Goal: Task Accomplishment & Management: Complete application form

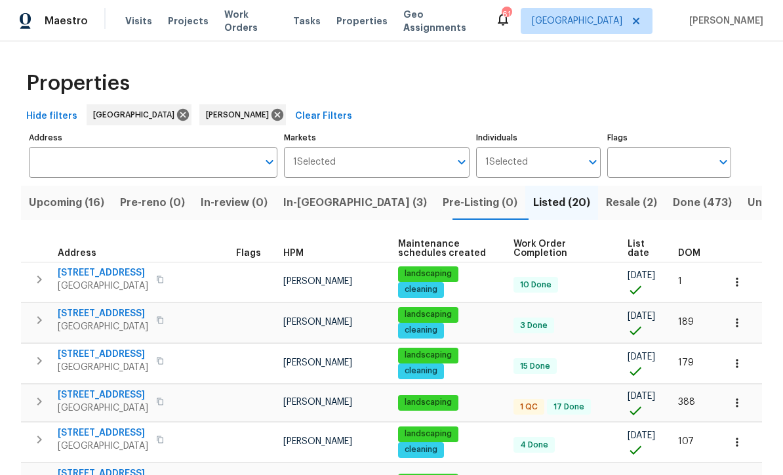
scroll to position [398, 0]
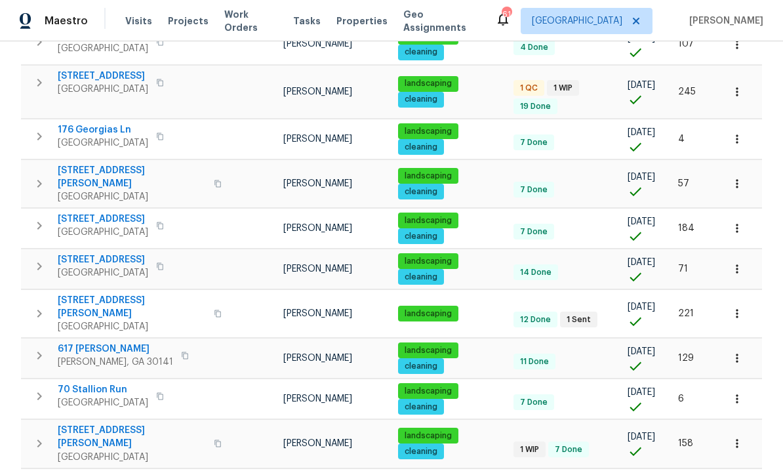
click at [105, 213] on span "93 Wolfridge Ct" at bounding box center [103, 219] width 91 height 13
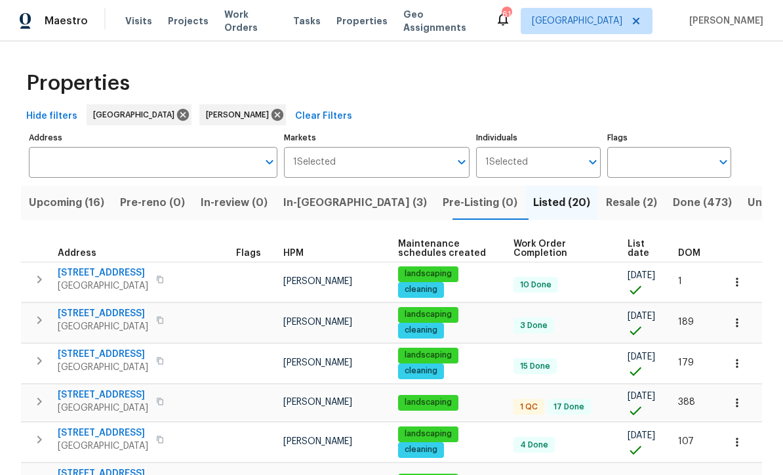
scroll to position [0, 0]
click at [61, 198] on span "Upcoming (16)" at bounding box center [66, 203] width 75 height 18
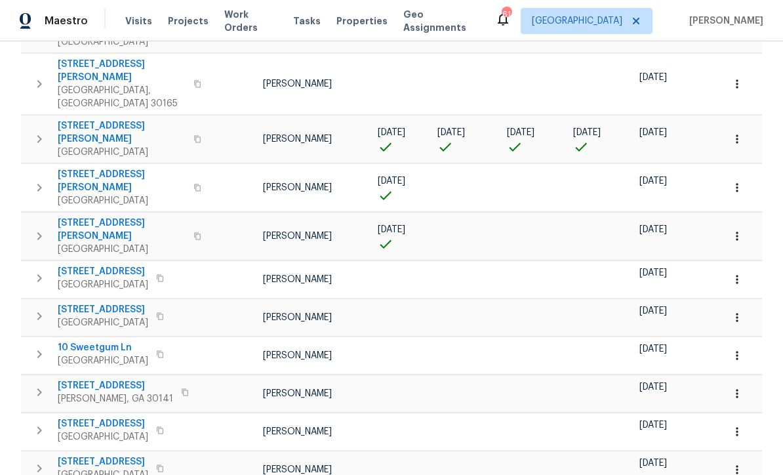
scroll to position [340, 0]
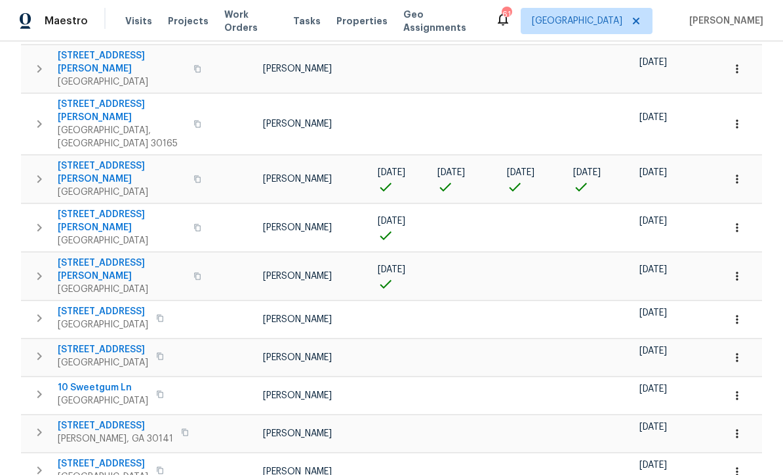
click at [84, 159] on span "61 Jeanette St" at bounding box center [122, 172] width 128 height 26
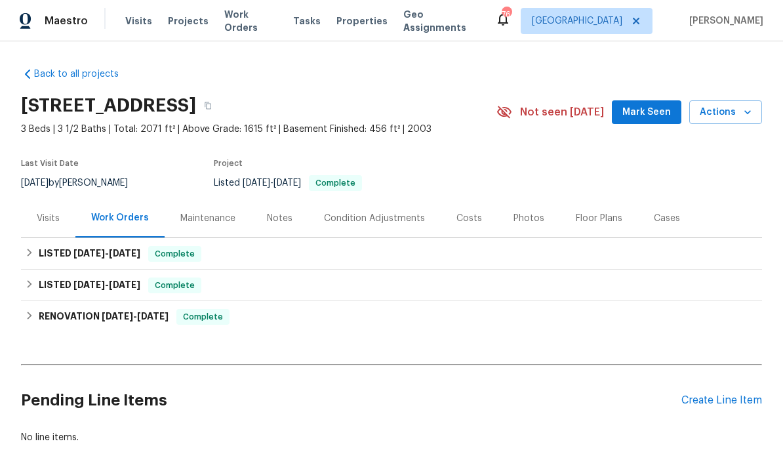
click at [726, 405] on div "Create Line Item" at bounding box center [722, 400] width 81 height 12
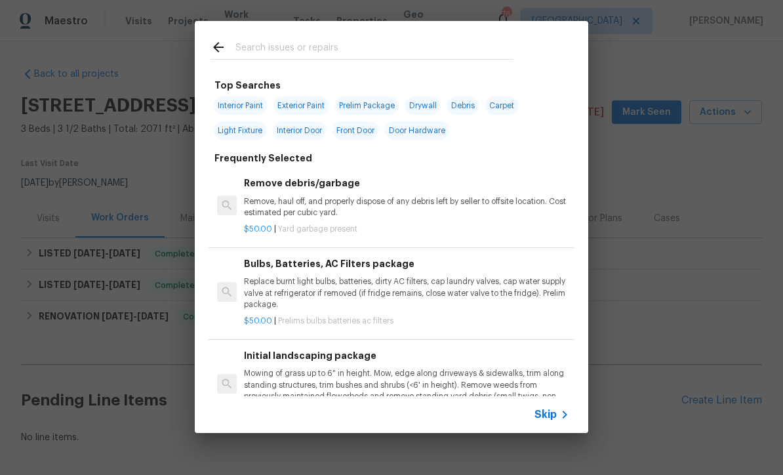
click at [239, 45] on input "text" at bounding box center [375, 49] width 278 height 20
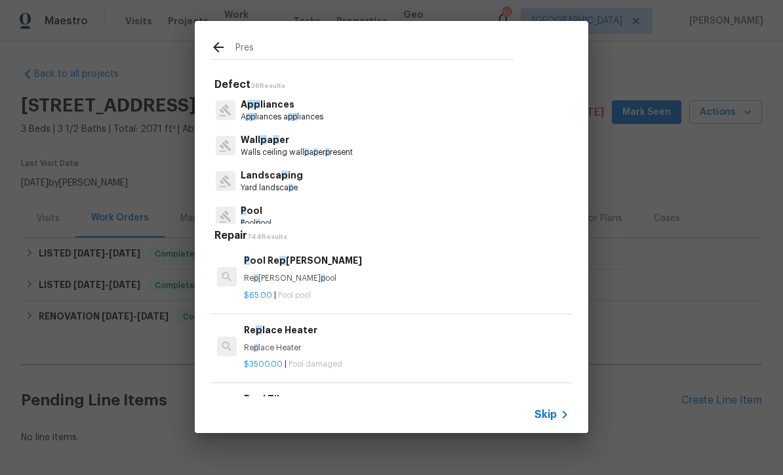
type input "Press"
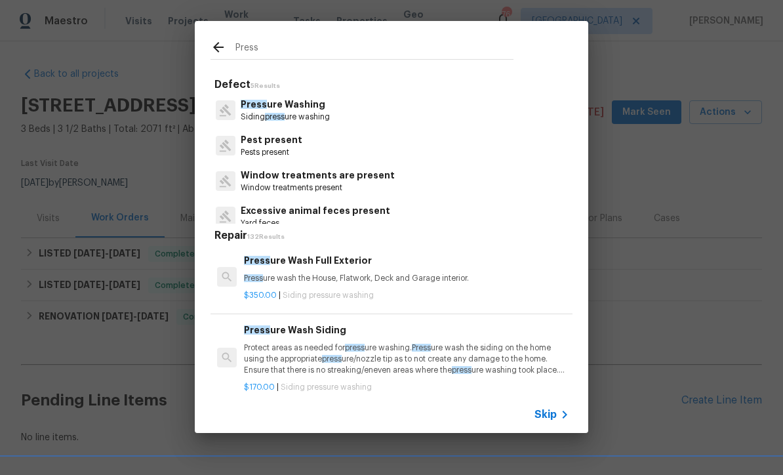
click at [276, 108] on p "Press ure Washing" at bounding box center [285, 105] width 89 height 14
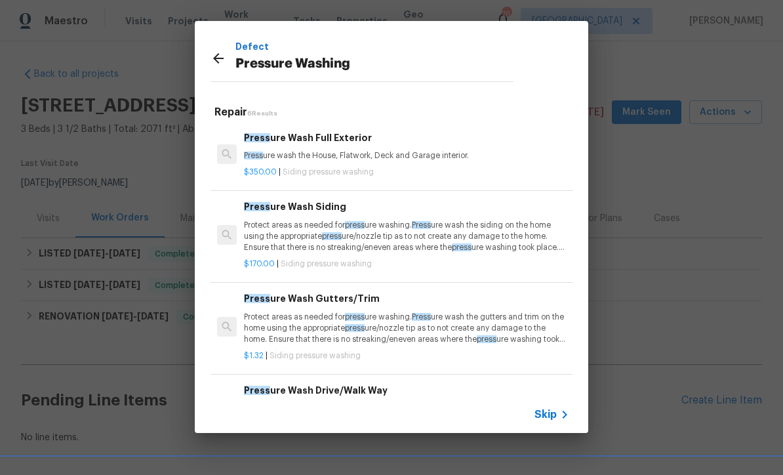
click at [328, 224] on p "Protect areas as needed for press ure washing. Press ure wash the siding on the…" at bounding box center [406, 236] width 325 height 33
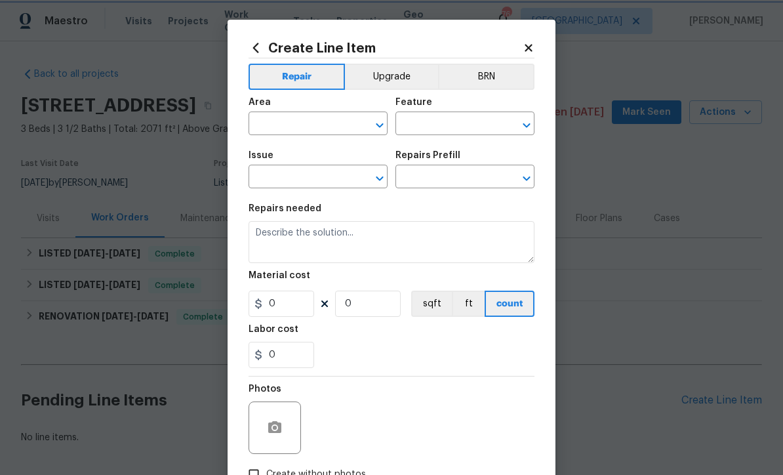
type input "Siding"
type input "Pressure Washing"
type input "Pressure Wash Siding $170.00"
type textarea "Protect areas as needed for pressure washing. Pressure wash the siding on the h…"
type input "170"
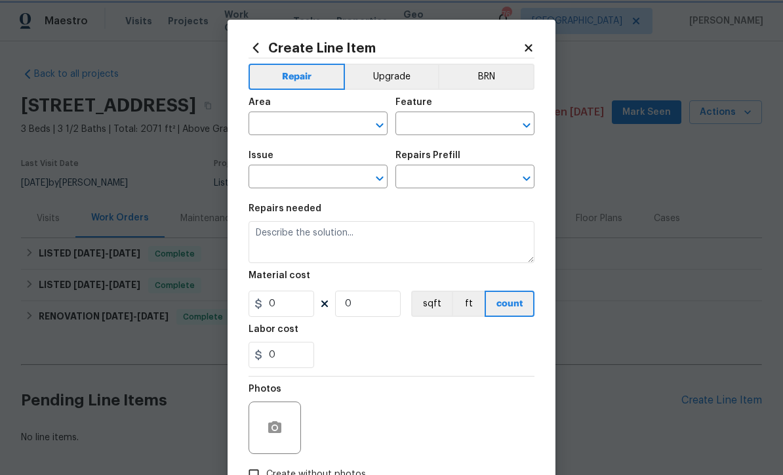
type input "1"
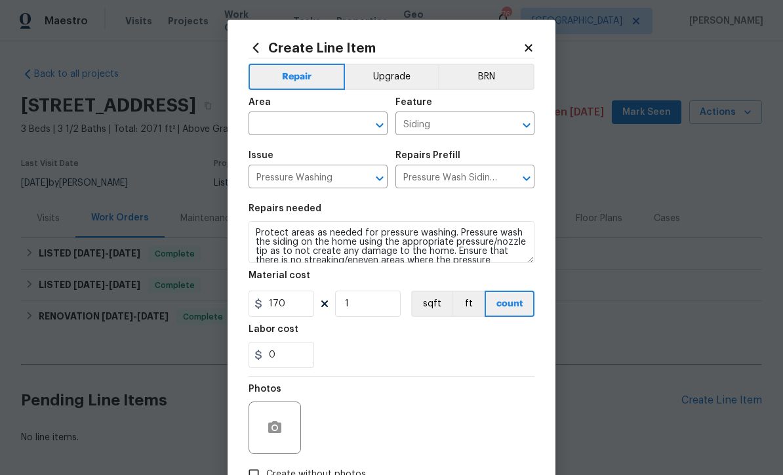
click at [278, 121] on input "text" at bounding box center [300, 125] width 102 height 20
click at [277, 175] on li "Exterior Overall" at bounding box center [318, 177] width 139 height 22
type input "Exterior Overall"
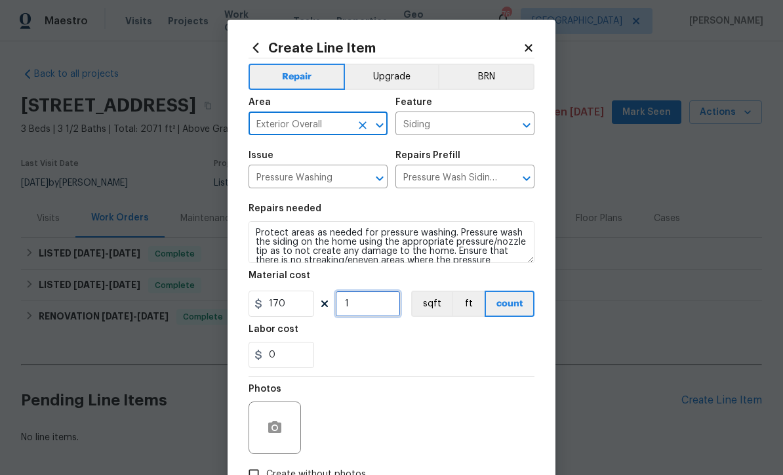
click at [347, 310] on input "1" at bounding box center [368, 304] width 66 height 26
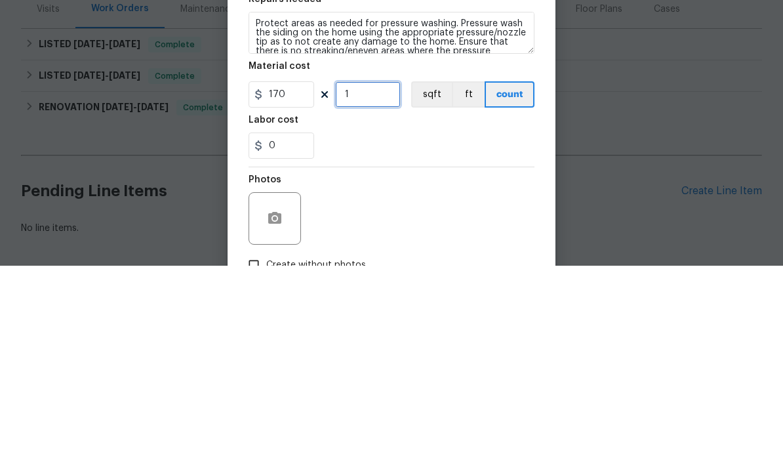
type input "1"
click at [291, 291] on input "170" at bounding box center [282, 304] width 66 height 26
type input "275"
click at [376, 342] on div "0" at bounding box center [392, 355] width 286 height 26
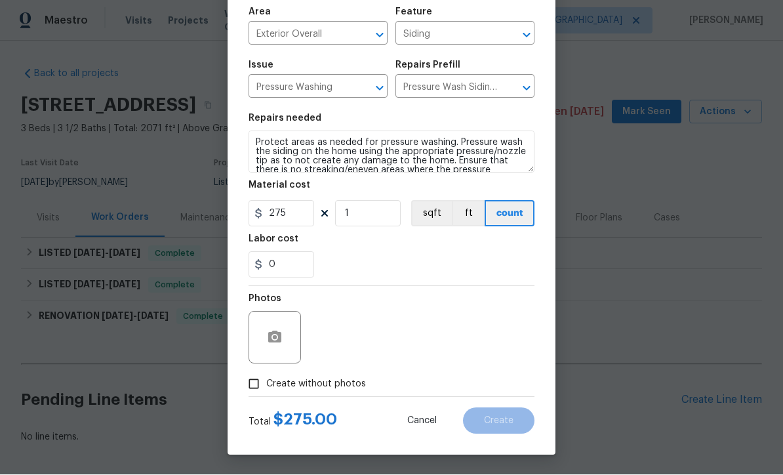
scroll to position [93, 0]
click at [253, 382] on input "Create without photos" at bounding box center [253, 384] width 25 height 25
checkbox input "true"
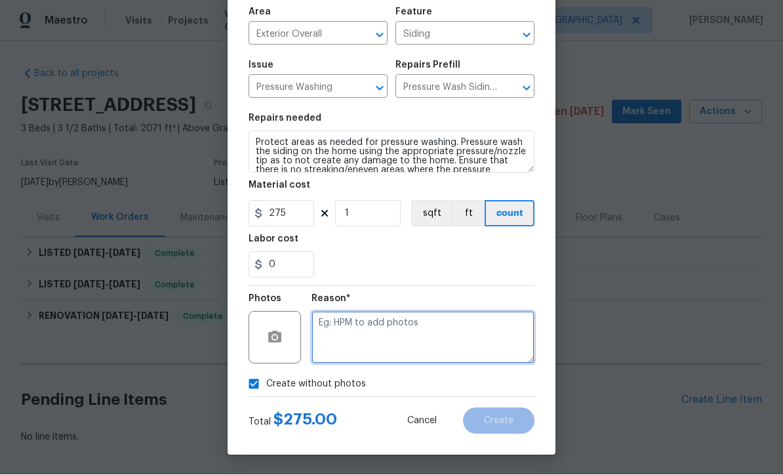
click at [319, 319] on textarea at bounding box center [423, 338] width 223 height 52
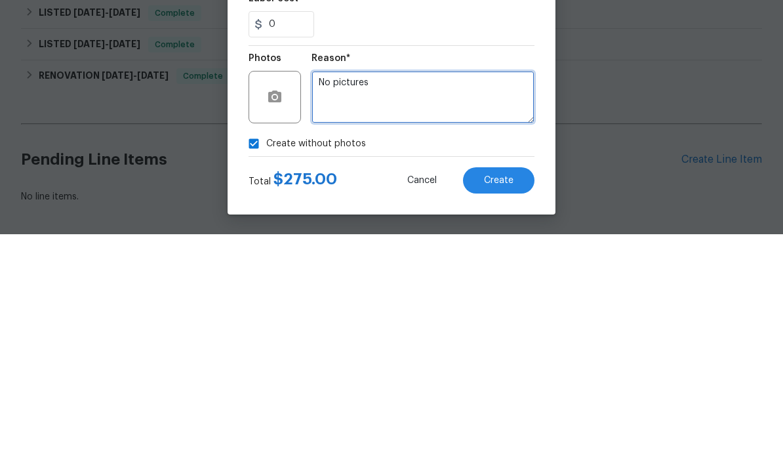
type textarea "No pictures"
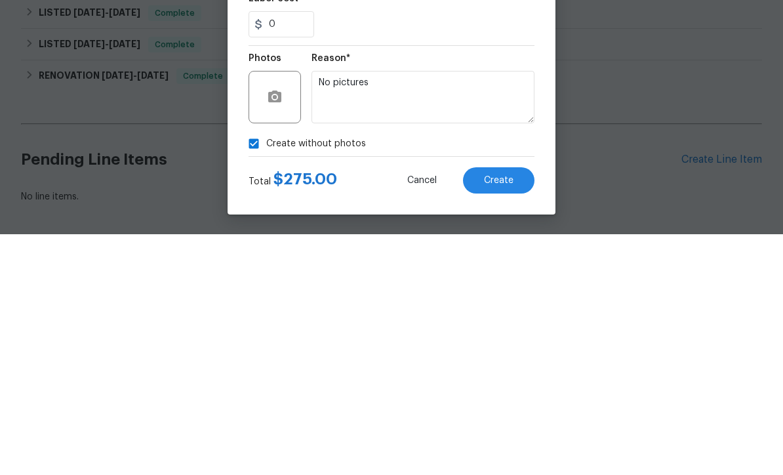
click at [503, 417] on span "Create" at bounding box center [499, 422] width 30 height 10
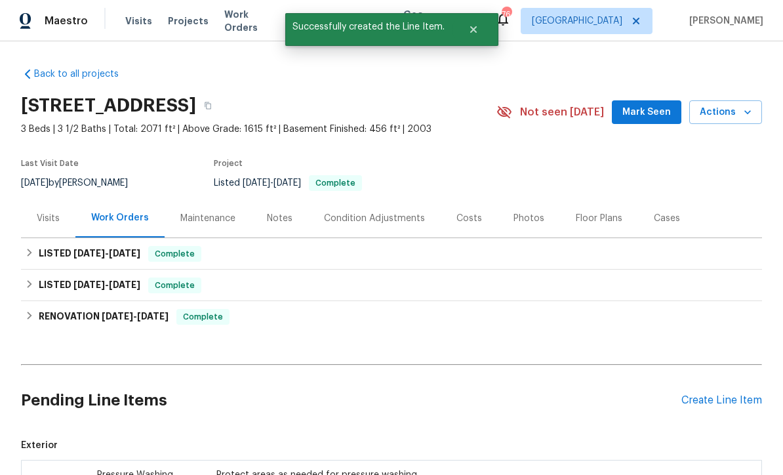
click at [741, 394] on div "Create Line Item" at bounding box center [722, 400] width 81 height 12
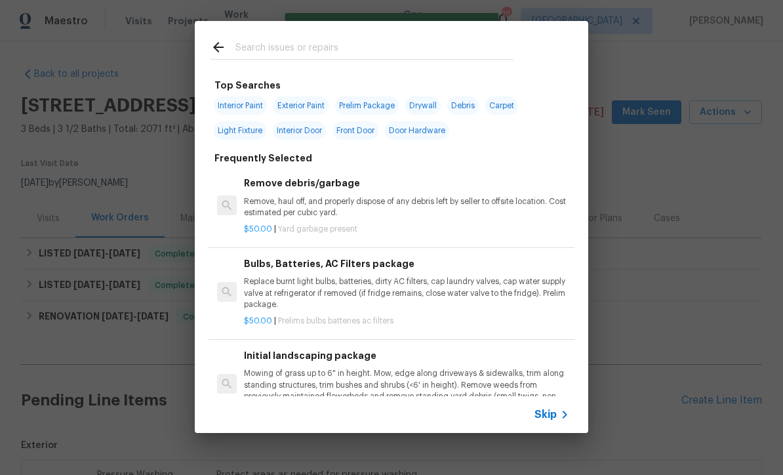
click at [558, 413] on icon at bounding box center [565, 415] width 16 height 16
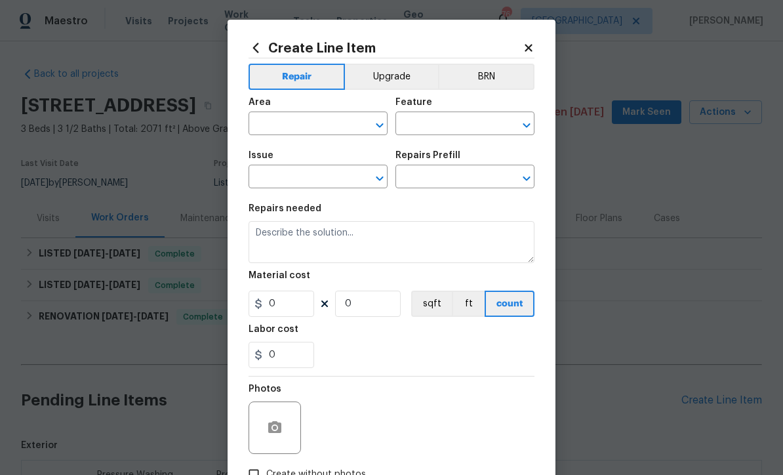
click at [275, 121] on input "text" at bounding box center [300, 125] width 102 height 20
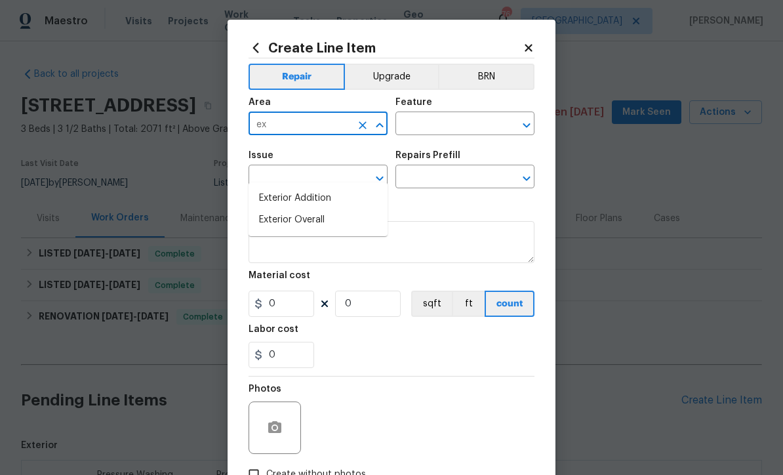
click at [285, 209] on li "Exterior Overall" at bounding box center [318, 220] width 139 height 22
type input "Exterior Overall"
click at [412, 121] on input "text" at bounding box center [447, 125] width 102 height 20
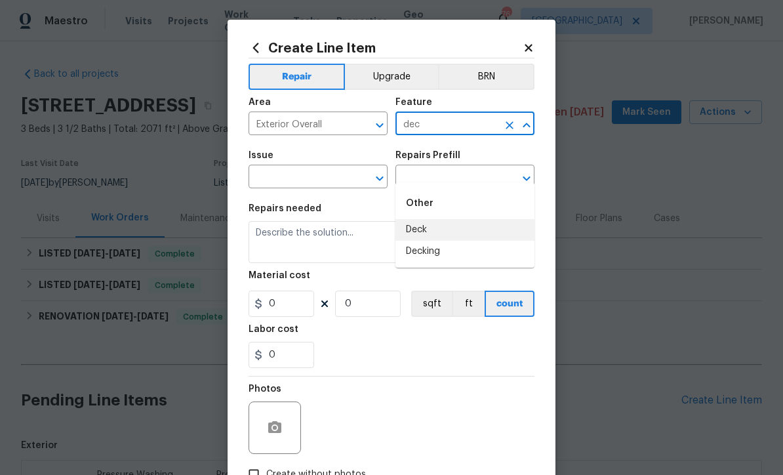
click at [415, 219] on li "Deck" at bounding box center [465, 230] width 139 height 22
type input "Deck"
click at [295, 179] on input "text" at bounding box center [300, 178] width 102 height 20
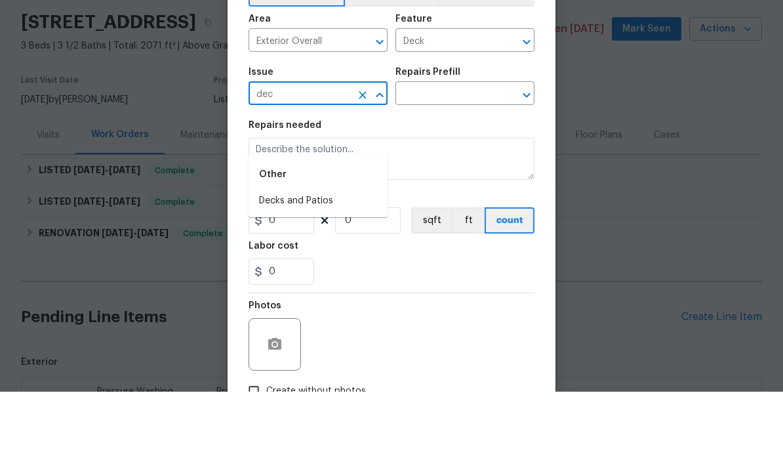
click at [298, 274] on li "Decks and Patios" at bounding box center [318, 285] width 139 height 22
type input "Decks and Patios"
click at [429, 168] on input "text" at bounding box center [447, 178] width 102 height 20
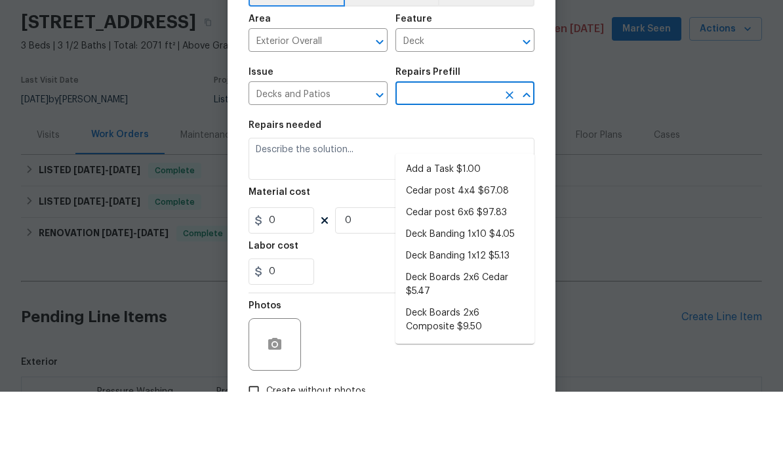
click at [435, 242] on li "Add a Task $1.00" at bounding box center [465, 253] width 139 height 22
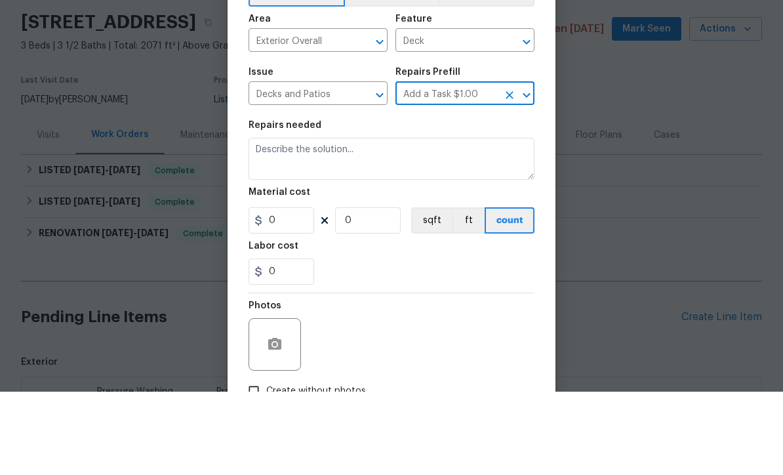
type input "Add a Task $1.00"
type textarea "HPM to detail"
type input "1"
type input "Add a Task $1.00"
type input "1"
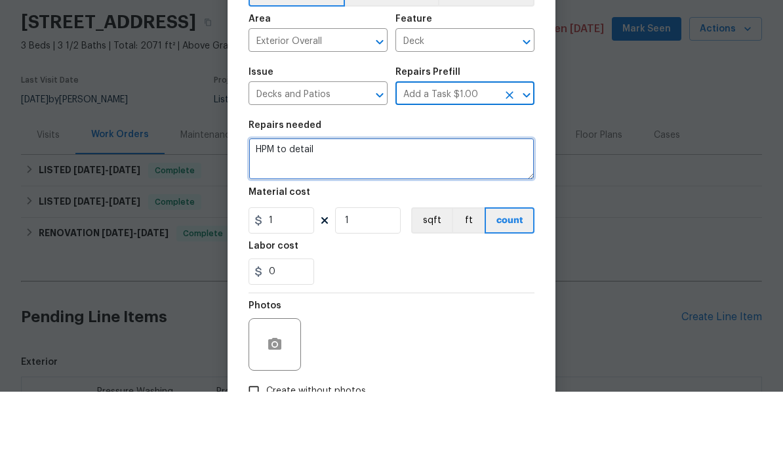
click at [341, 221] on textarea "HPM to detail" at bounding box center [392, 242] width 286 height 42
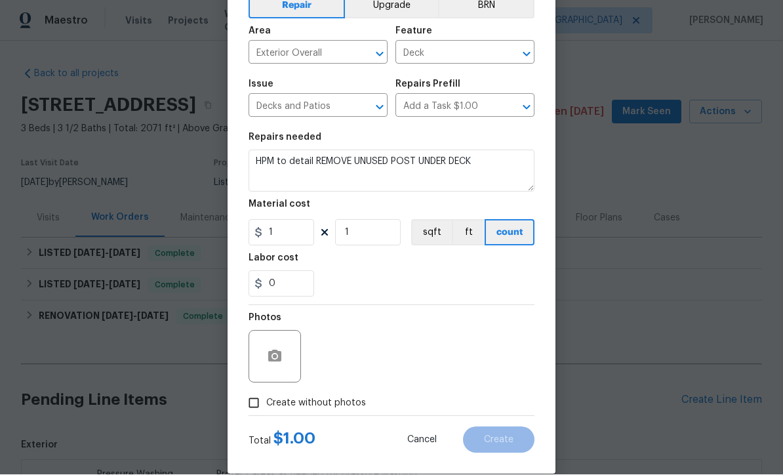
scroll to position [72, 0]
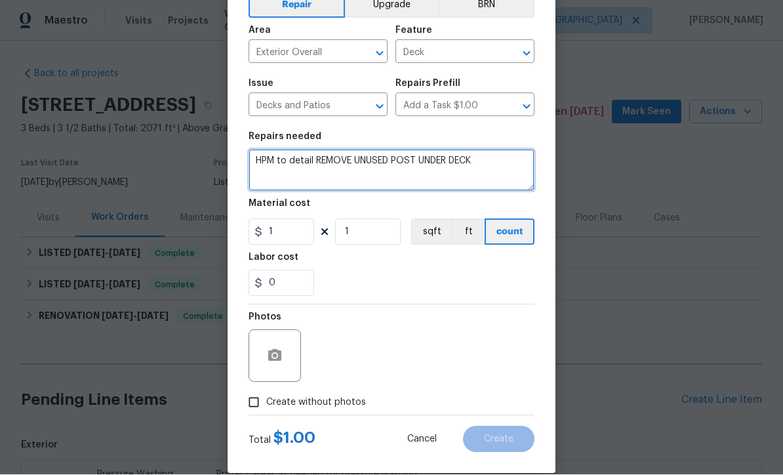
type textarea "HPM to detail REMOVE UNUSED POST UNDER DECK"
click at [253, 405] on input "Create without photos" at bounding box center [253, 402] width 25 height 25
checkbox input "true"
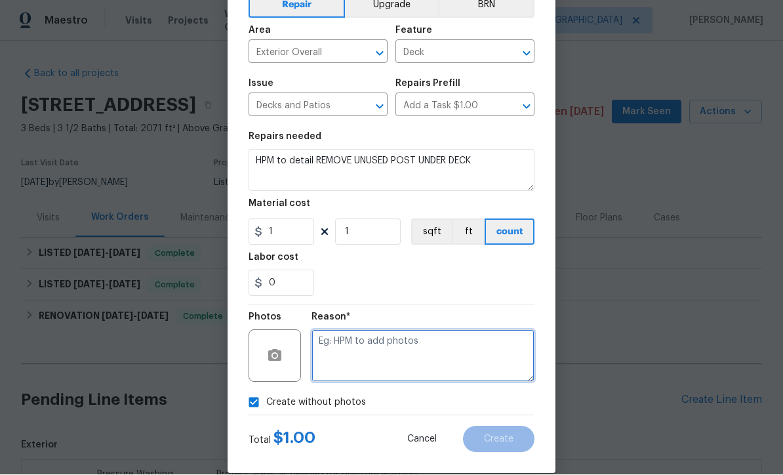
click at [319, 344] on textarea at bounding box center [423, 356] width 223 height 52
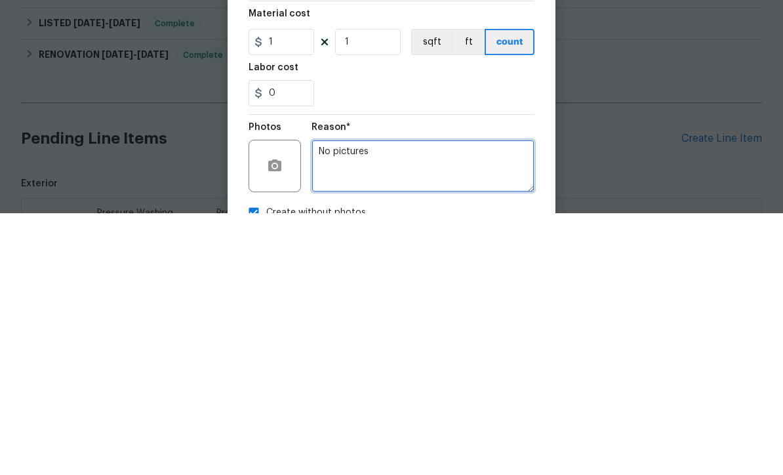
scroll to position [0, 0]
type textarea "No pictures"
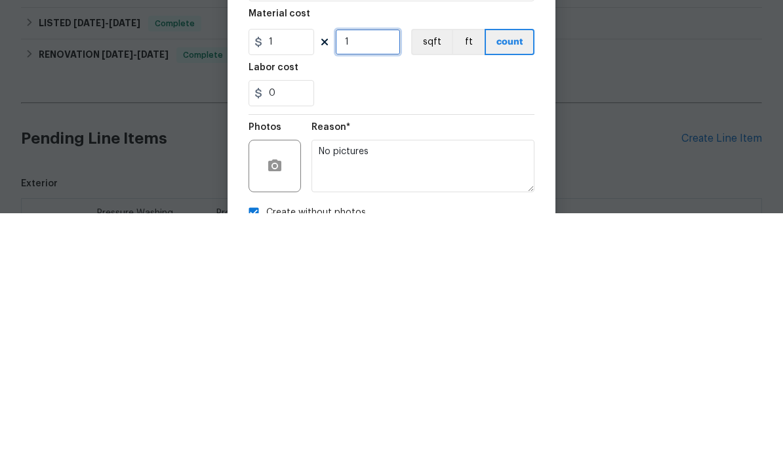
click at [359, 291] on input "1" at bounding box center [368, 304] width 66 height 26
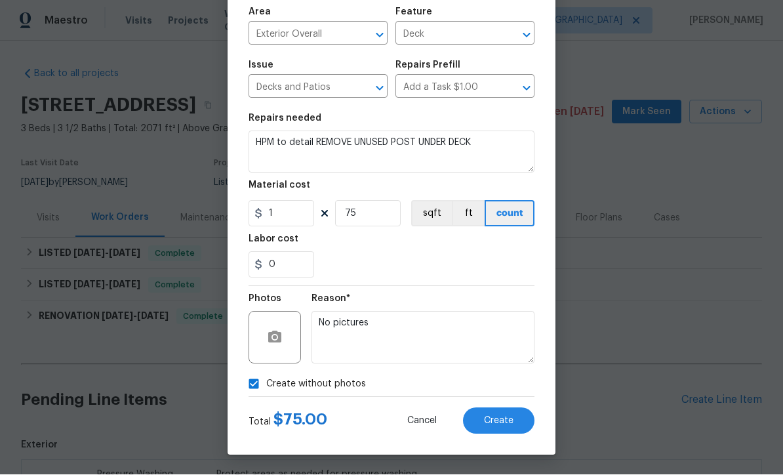
scroll to position [93, 0]
click at [360, 215] on input "75" at bounding box center [368, 214] width 66 height 26
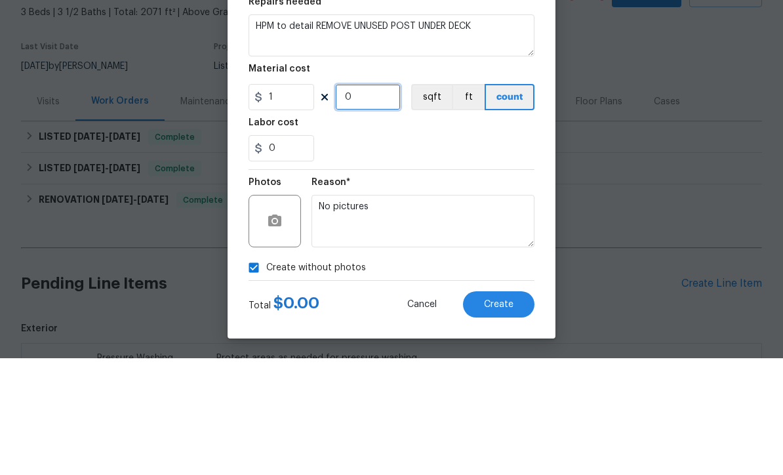
type input "1"
click at [288, 201] on input "1" at bounding box center [282, 214] width 66 height 26
type input "75"
click at [377, 252] on div "0" at bounding box center [392, 265] width 286 height 26
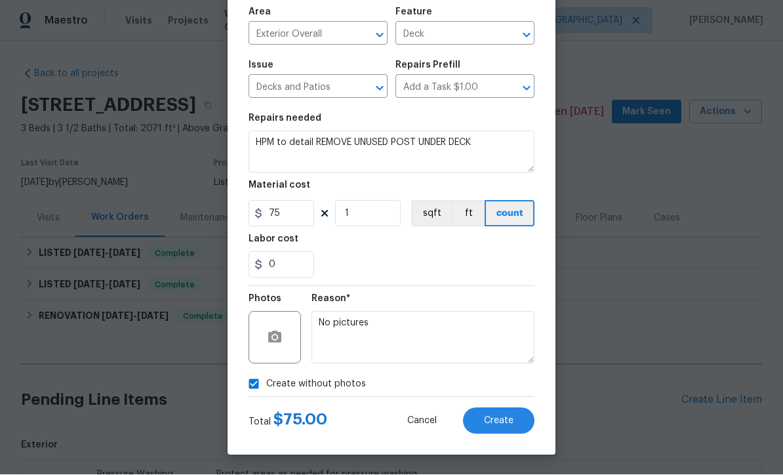
click at [497, 419] on span "Create" at bounding box center [499, 422] width 30 height 10
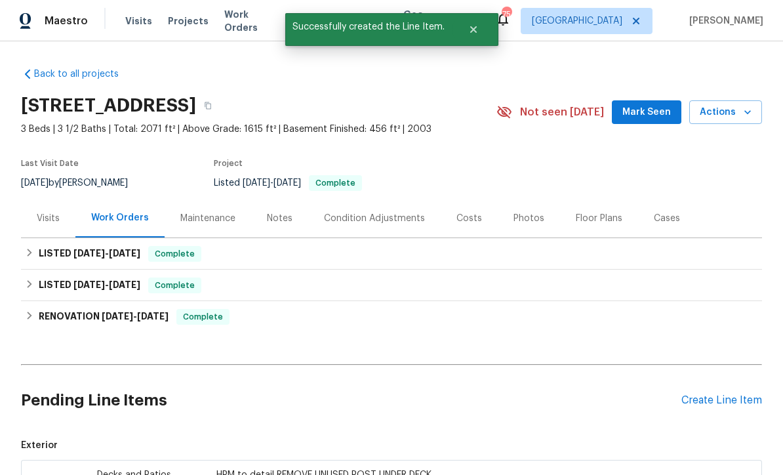
scroll to position [3, 0]
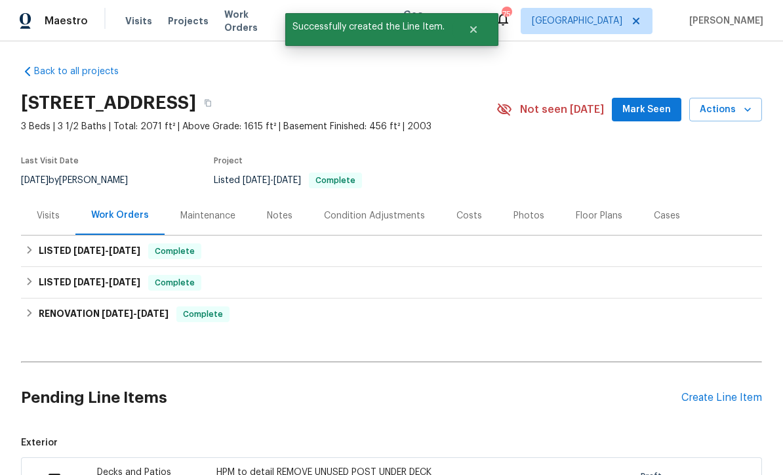
click at [739, 392] on div "Create Line Item" at bounding box center [722, 398] width 81 height 12
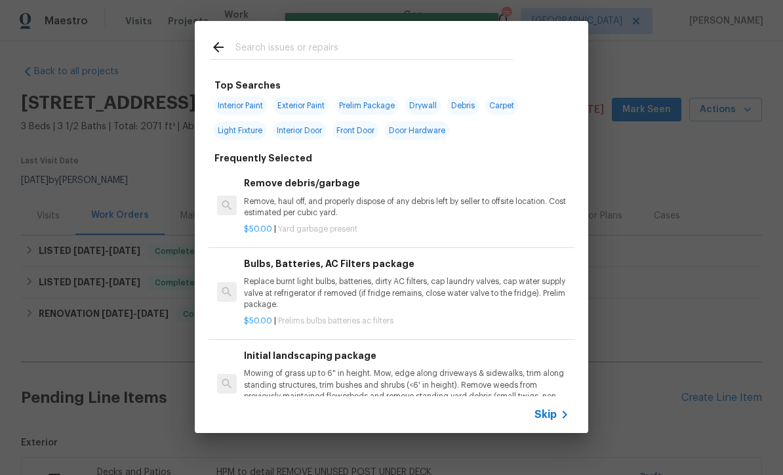
click at [238, 47] on input "text" at bounding box center [375, 49] width 278 height 20
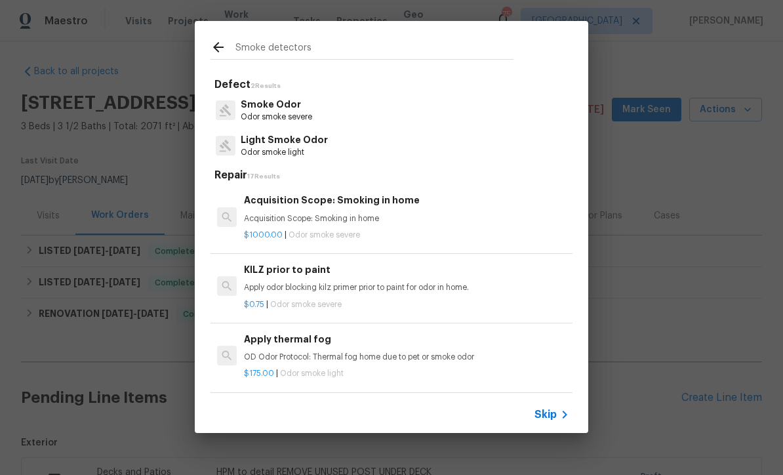
type input "Smoke detectors"
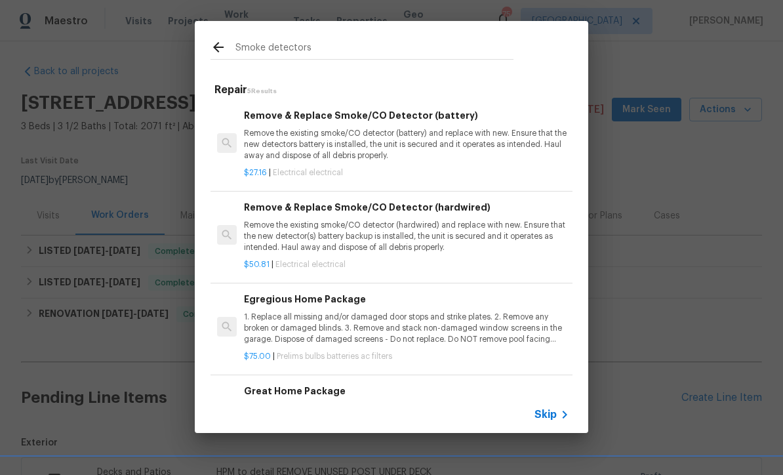
click at [335, 223] on p "Remove the existing smoke/CO detector (hardwired) and replace with new. Ensure …" at bounding box center [406, 236] width 325 height 33
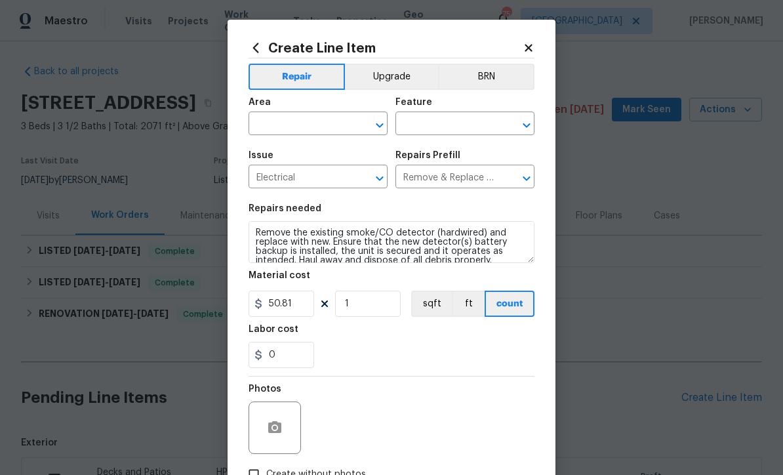
click at [268, 125] on input "text" at bounding box center [300, 125] width 102 height 20
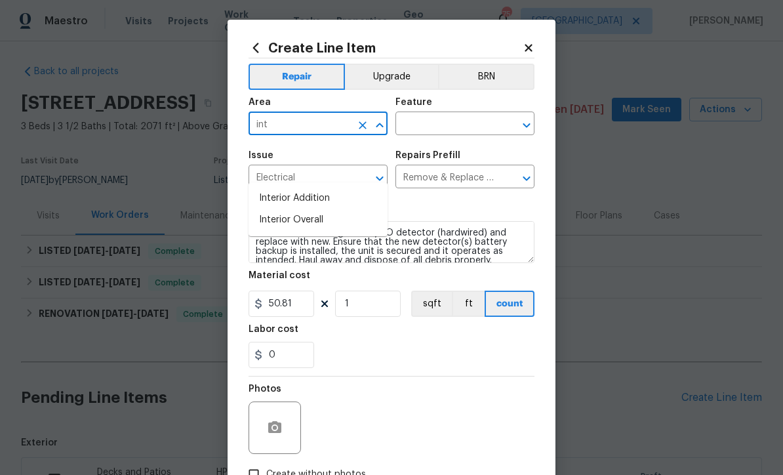
click at [280, 209] on li "Interior Overall" at bounding box center [318, 220] width 139 height 22
click at [422, 116] on input "text" at bounding box center [447, 125] width 102 height 20
type input "Interior Overall"
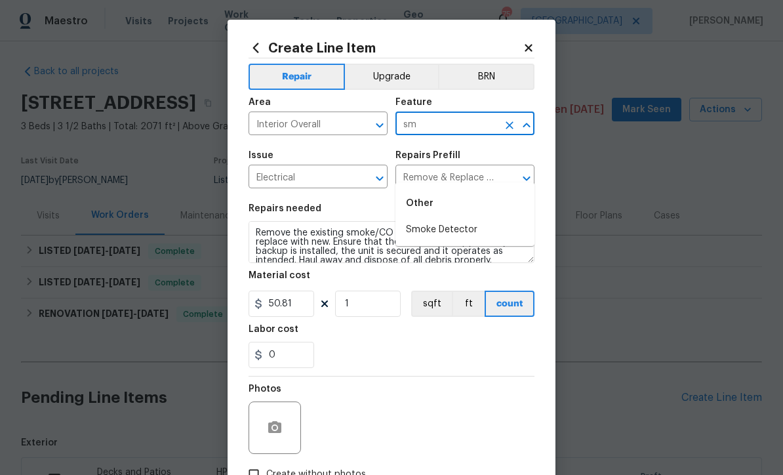
click at [430, 219] on li "Smoke Detector" at bounding box center [465, 230] width 139 height 22
type input "Smoke Detector"
click at [293, 311] on input "50.81" at bounding box center [282, 304] width 66 height 26
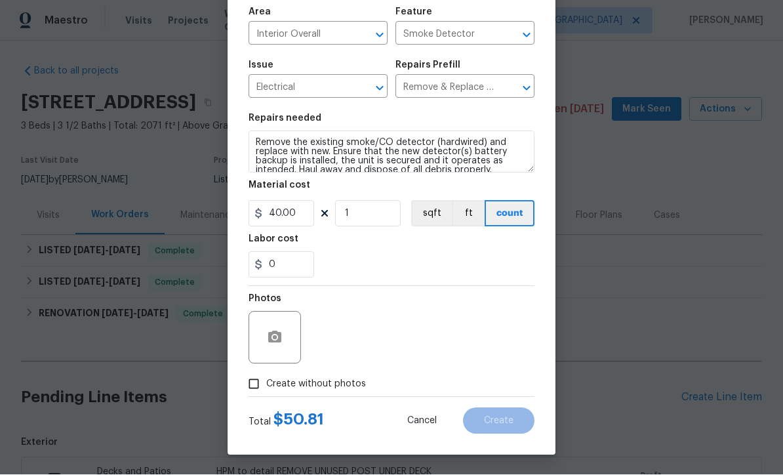
scroll to position [93, 0]
type input "40.00"
click at [253, 381] on input "Create without photos" at bounding box center [253, 384] width 25 height 25
checkbox input "true"
type input "40"
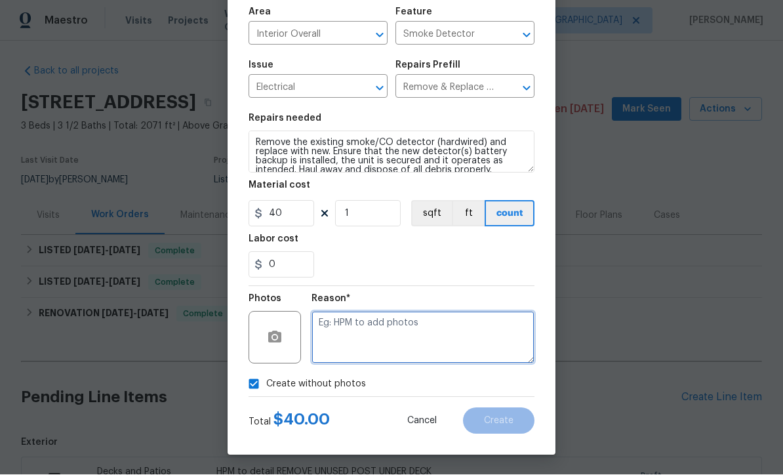
click at [324, 323] on textarea at bounding box center [423, 338] width 223 height 52
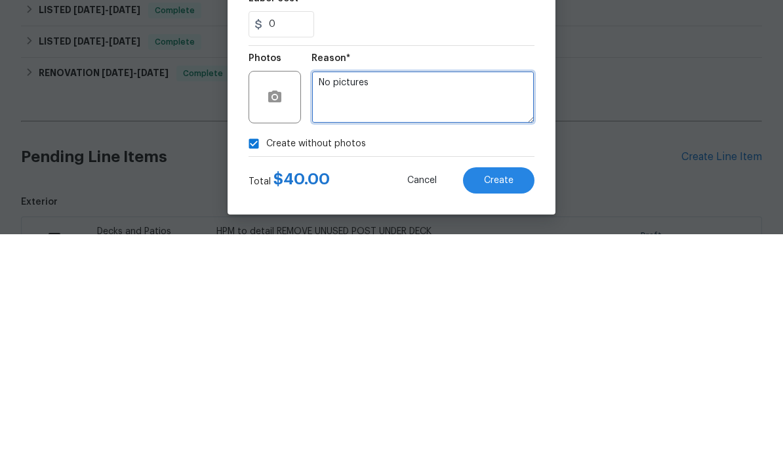
type textarea "No pictures"
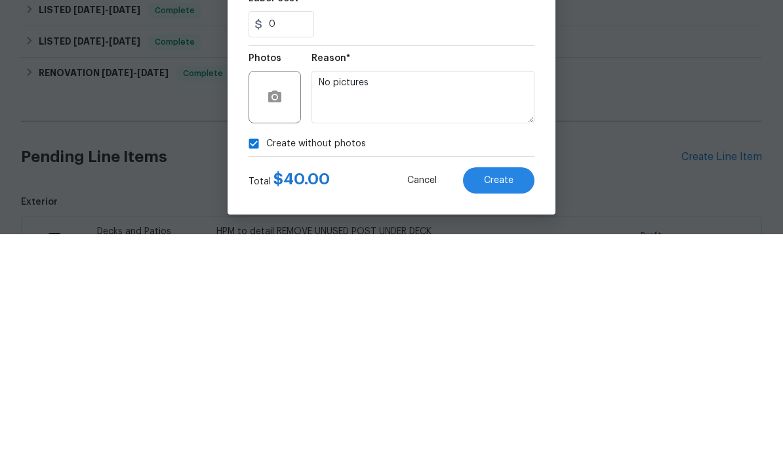
click at [494, 417] on span "Create" at bounding box center [499, 422] width 30 height 10
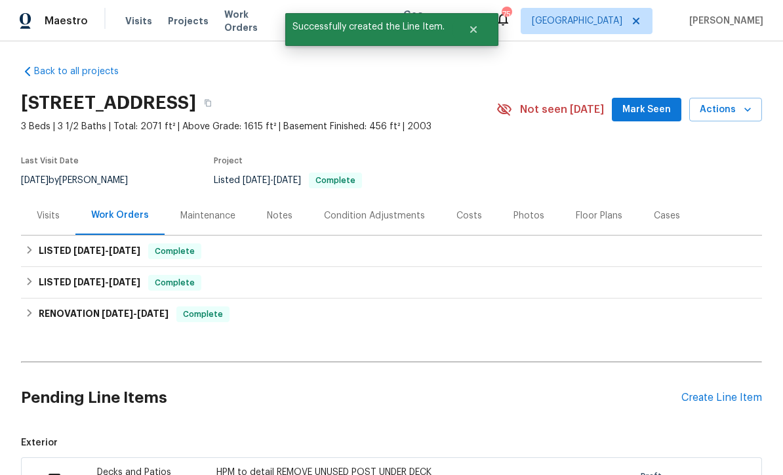
click at [733, 392] on div "Create Line Item" at bounding box center [722, 398] width 81 height 12
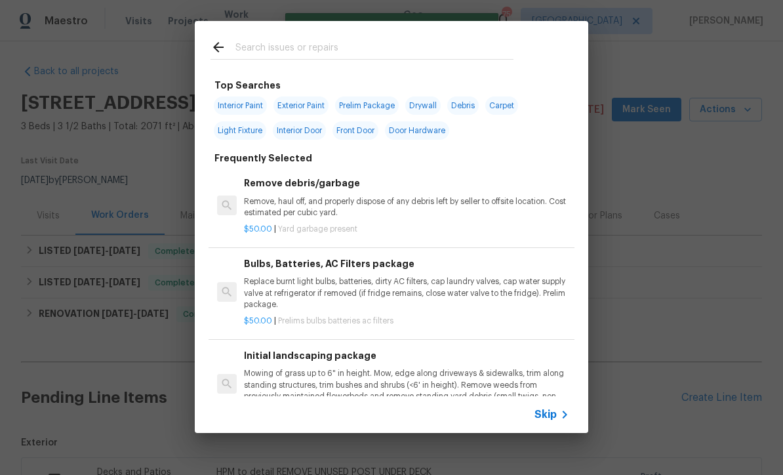
click at [241, 47] on input "text" at bounding box center [375, 49] width 278 height 20
type input "E"
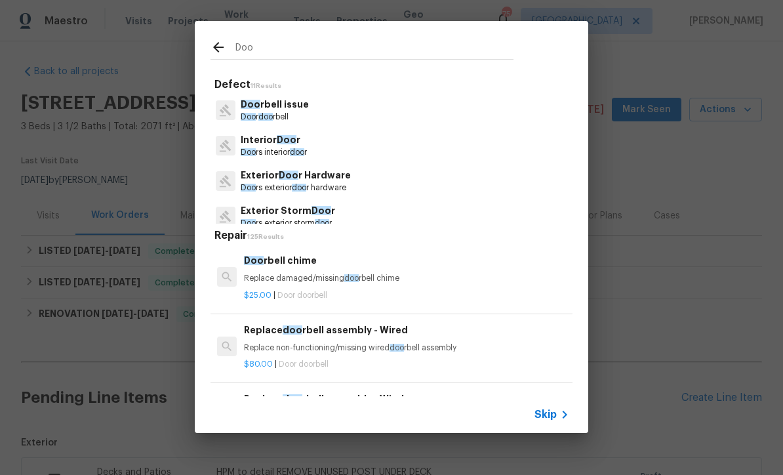
type input "Door"
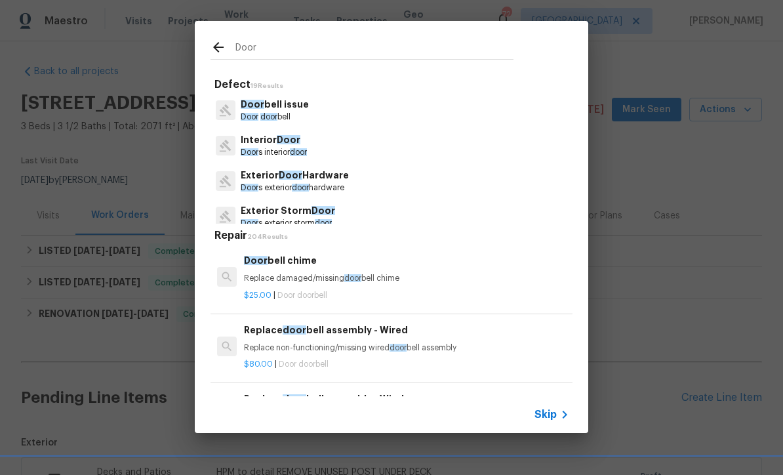
click at [286, 180] on p "Exterior Door Hardware" at bounding box center [295, 176] width 108 height 14
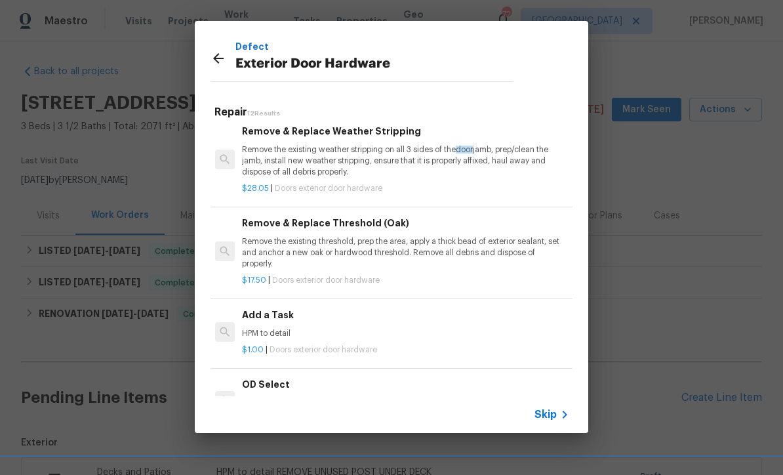
scroll to position [340, 2]
click at [263, 313] on h6 "Add a Task" at bounding box center [404, 315] width 325 height 14
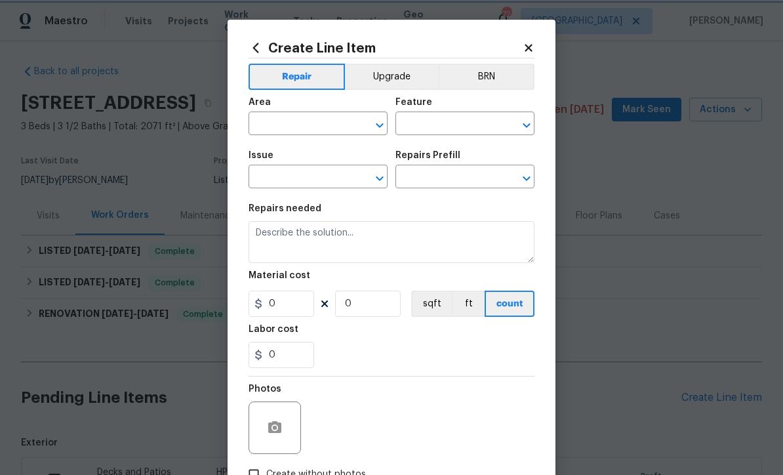
type input "Interior Door"
type input "Exterior Door Hardware"
type input "Add a Task $1.00"
type textarea "HPM to detail"
type input "1"
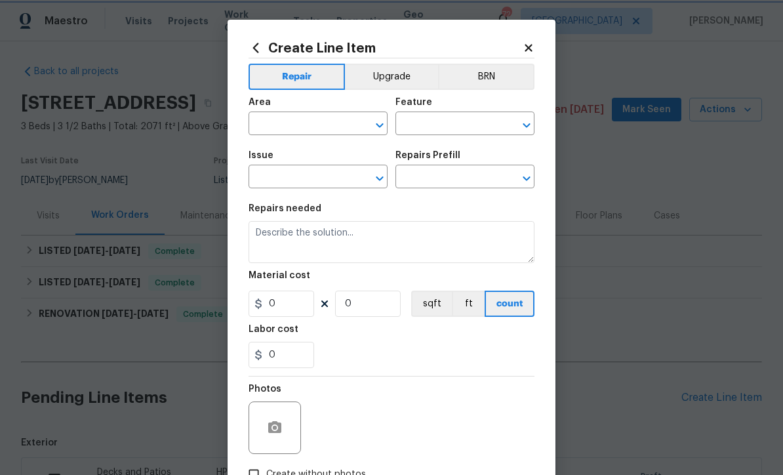
type input "1"
click at [352, 310] on input "1" at bounding box center [368, 304] width 66 height 26
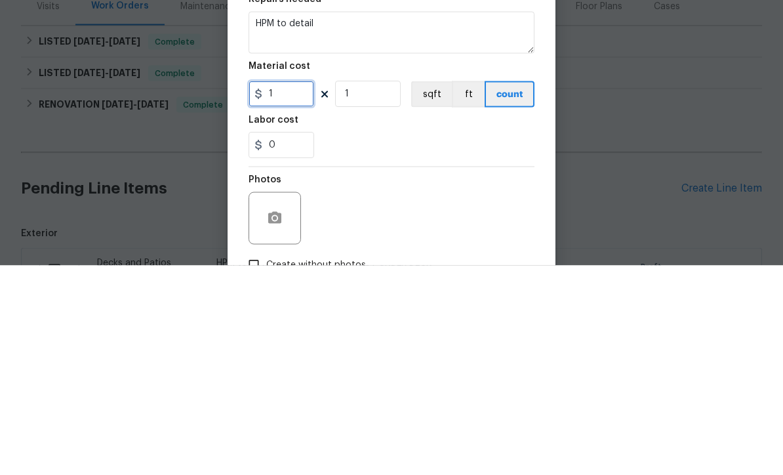
click at [283, 291] on input "1" at bounding box center [282, 304] width 66 height 26
type input "75"
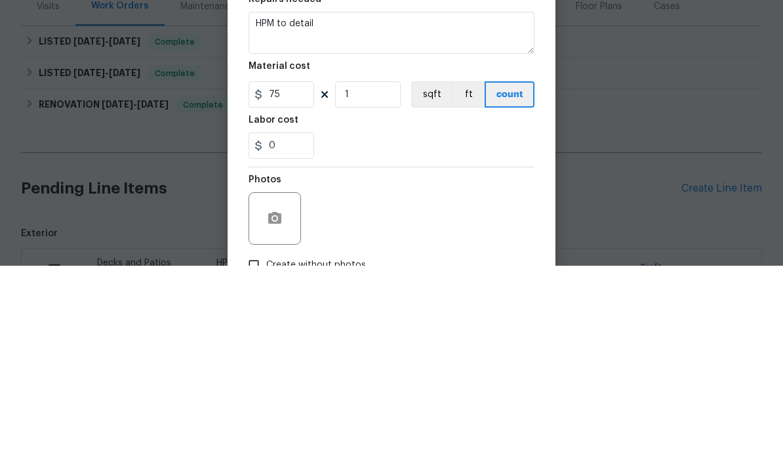
click at [316, 377] on div "Photos" at bounding box center [392, 419] width 286 height 85
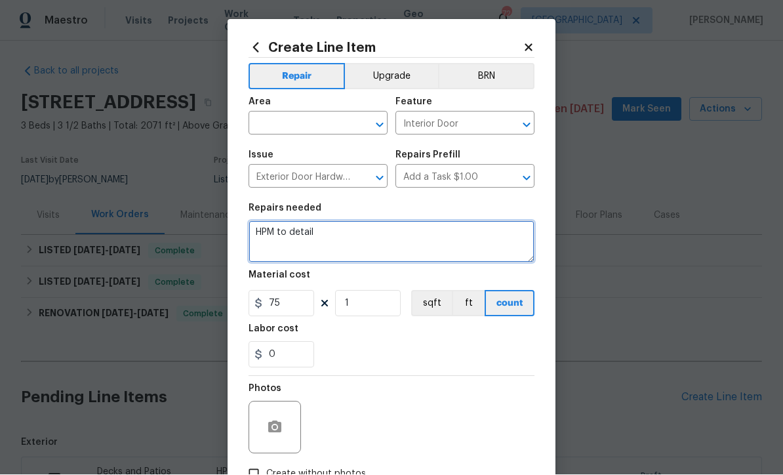
click at [333, 241] on textarea "HPM to detail" at bounding box center [392, 242] width 286 height 42
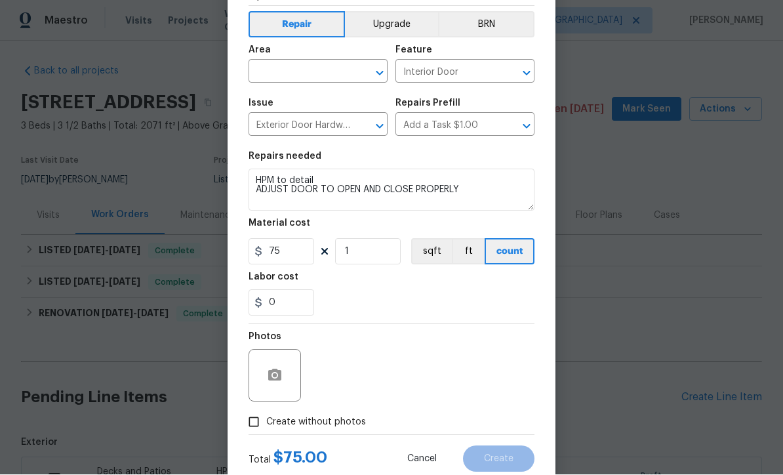
scroll to position [81, 0]
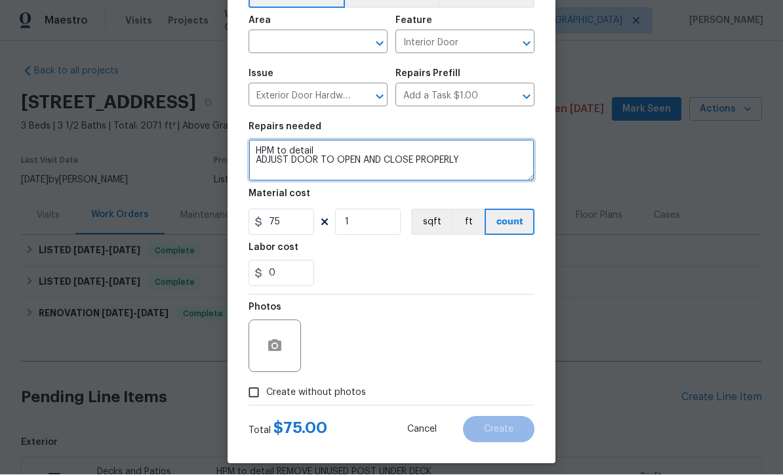
type textarea "HPM to detail ADJUST DOOR TO OPEN AND CLOSE PROPERLY"
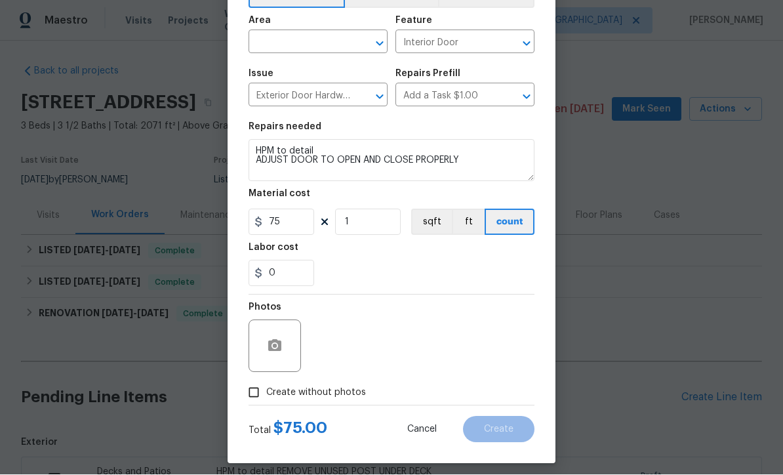
click at [257, 395] on input "Create without photos" at bounding box center [253, 393] width 25 height 25
checkbox input "true"
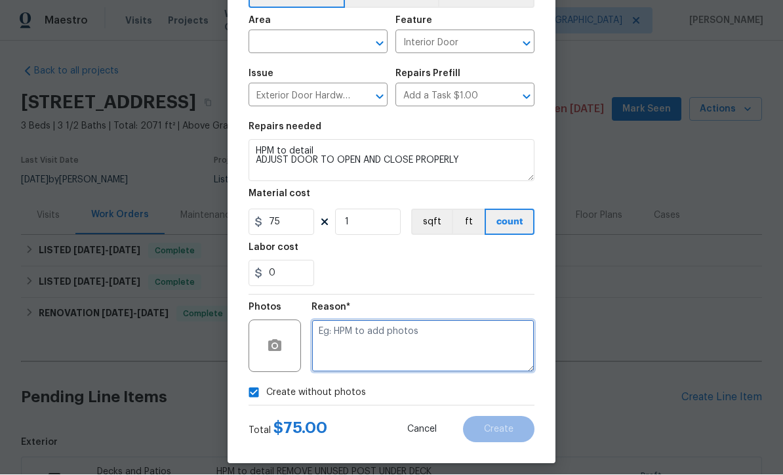
click at [320, 335] on textarea at bounding box center [423, 346] width 223 height 52
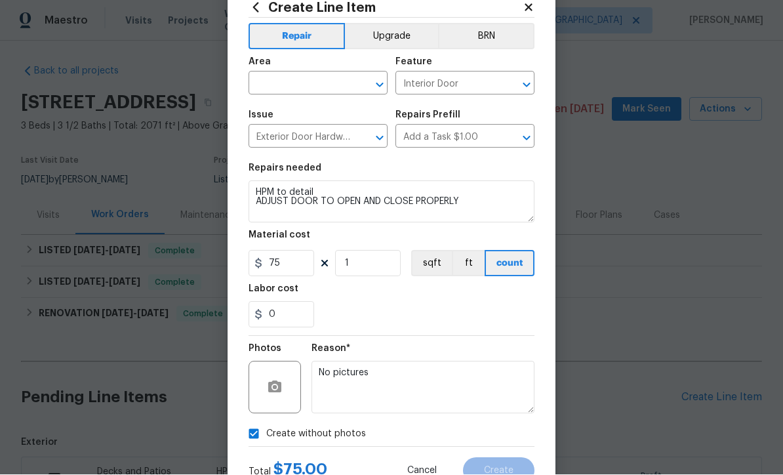
scroll to position [15, 0]
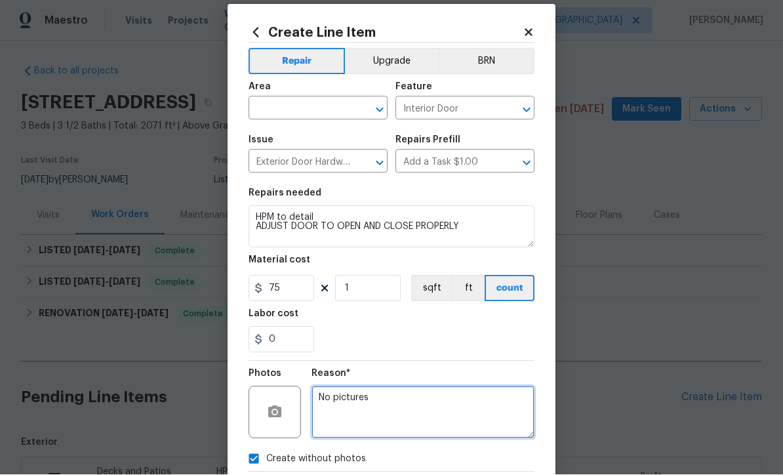
type textarea "No pictures"
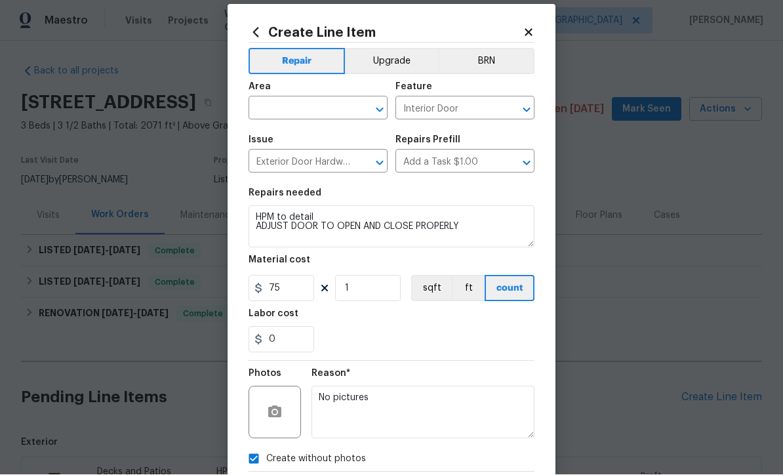
click at [273, 108] on input "text" at bounding box center [300, 110] width 102 height 20
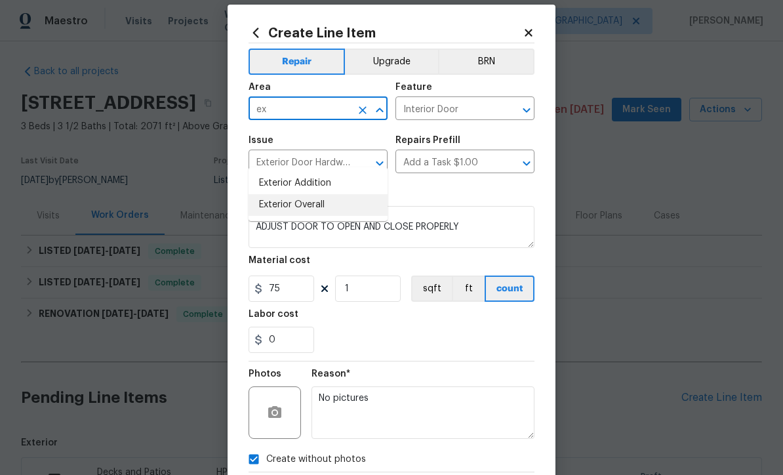
click at [281, 194] on li "Exterior Overall" at bounding box center [318, 205] width 139 height 22
type input "Exterior Overall"
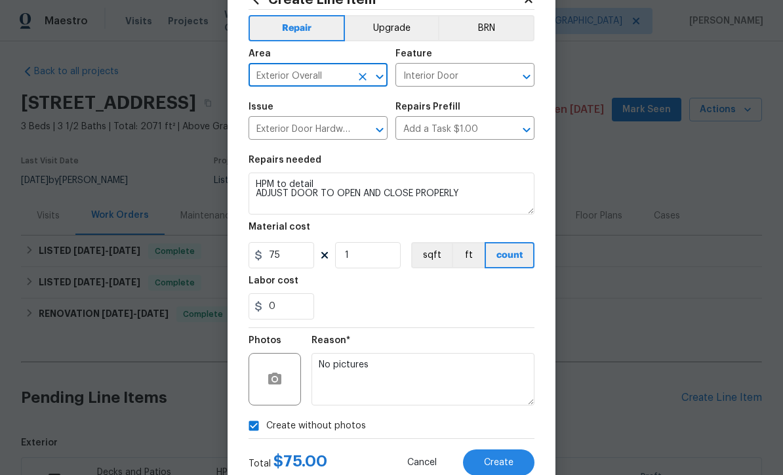
scroll to position [93, 0]
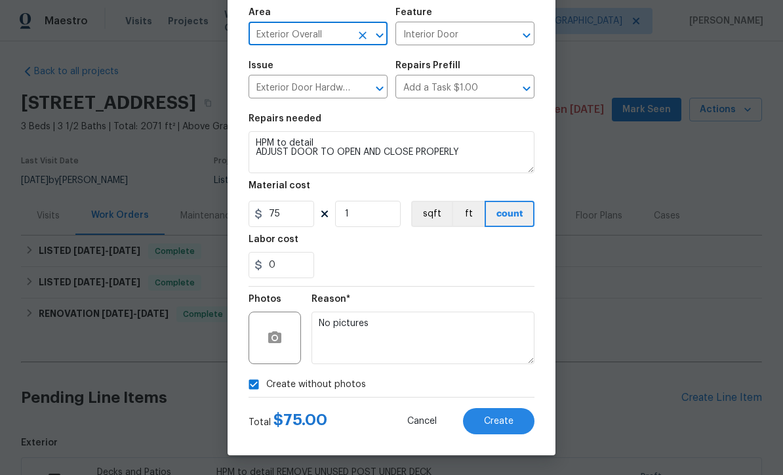
click at [498, 417] on span "Create" at bounding box center [499, 422] width 30 height 10
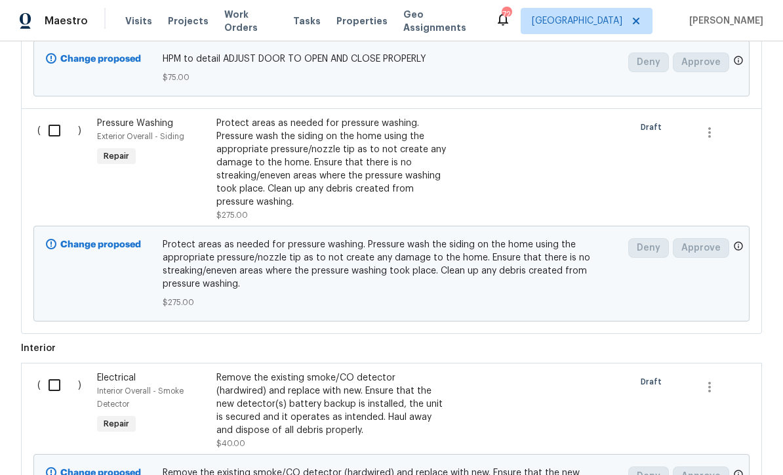
scroll to position [620, 0]
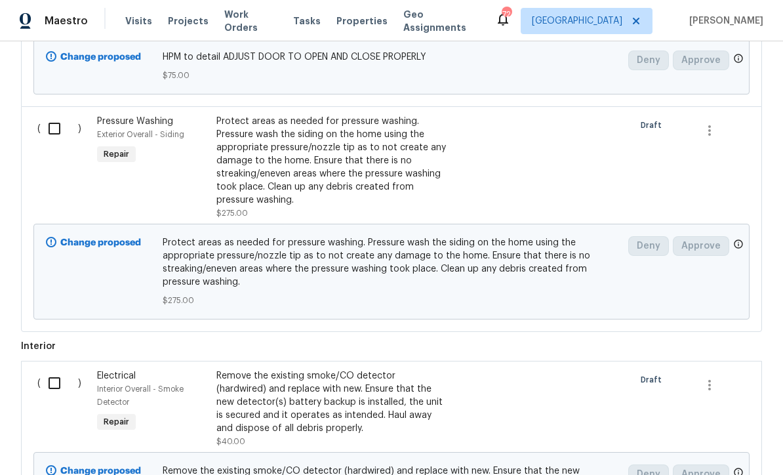
click at [258, 369] on div "Remove the existing smoke/CO detector (hardwired) and replace with new. Ensure …" at bounding box center [331, 402] width 231 height 66
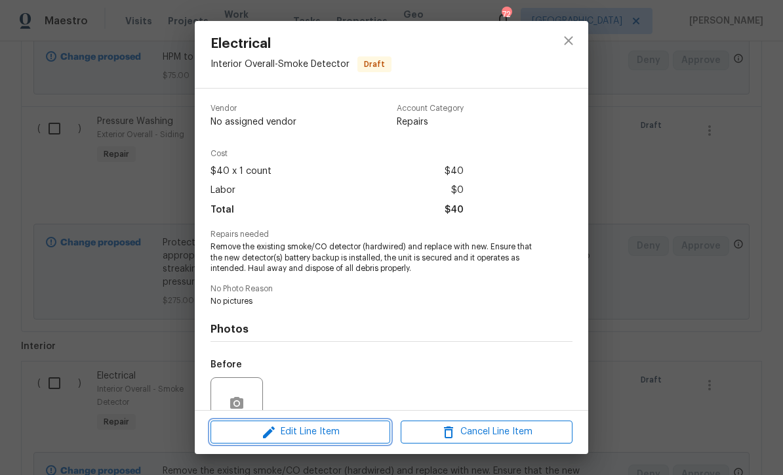
click at [284, 436] on span "Edit Line Item" at bounding box center [301, 432] width 172 height 16
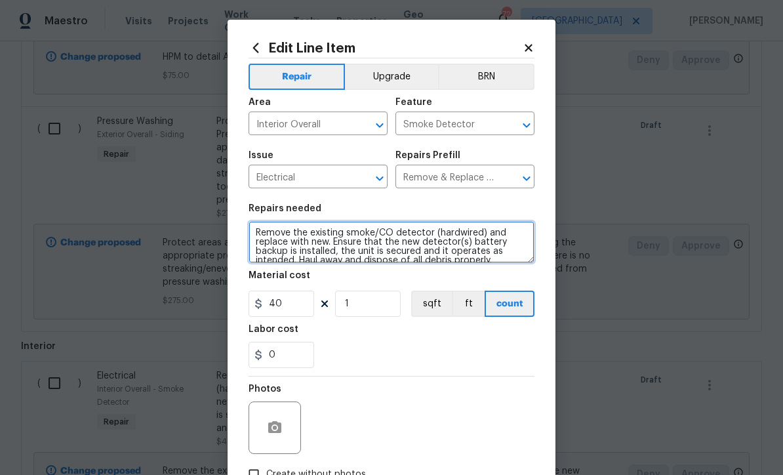
click at [253, 232] on textarea "Remove the existing smoke/CO detector (hardwired) and replace with new. Ensure …" at bounding box center [392, 242] width 286 height 42
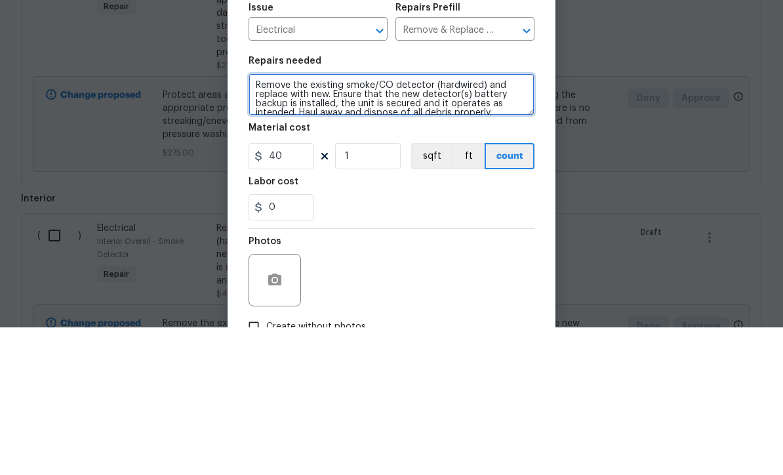
click at [272, 221] on textarea "Remove the existing smoke/CO detector (hardwired) and replace with new. Ensure …" at bounding box center [392, 242] width 286 height 42
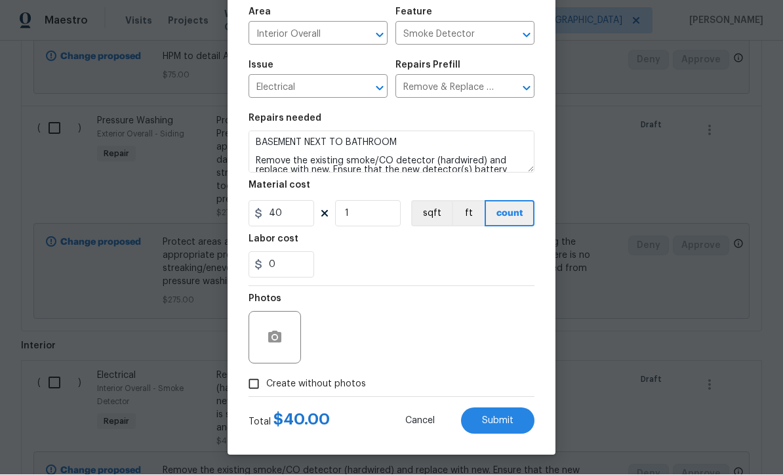
scroll to position [93, 0]
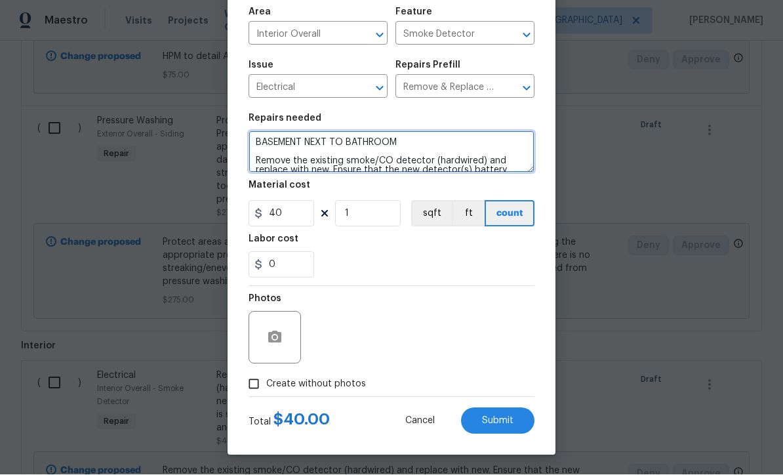
type textarea "BASEMENT NEXT TO BATHROOM Remove the existing smoke/CO detector (hardwired) and…"
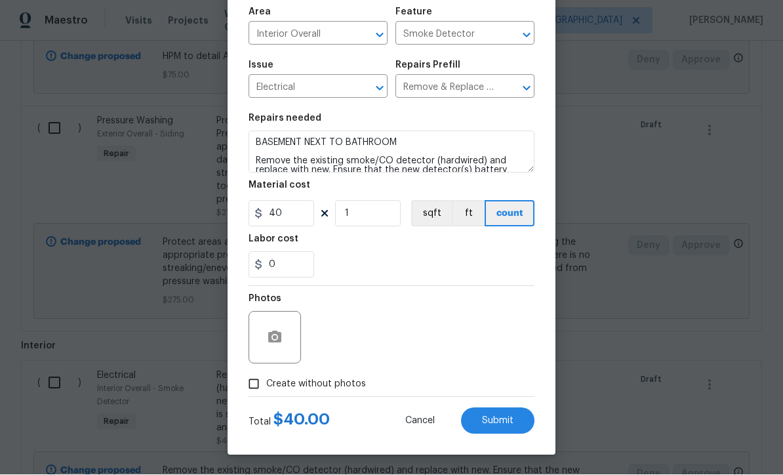
click at [495, 419] on span "Submit" at bounding box center [497, 422] width 31 height 10
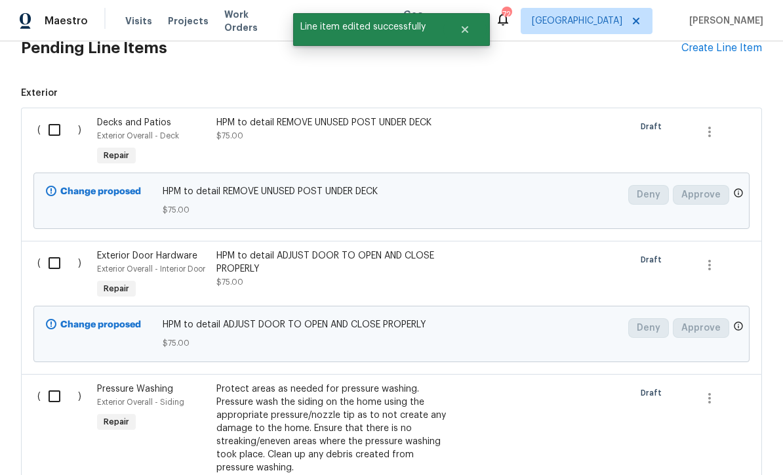
scroll to position [323, 0]
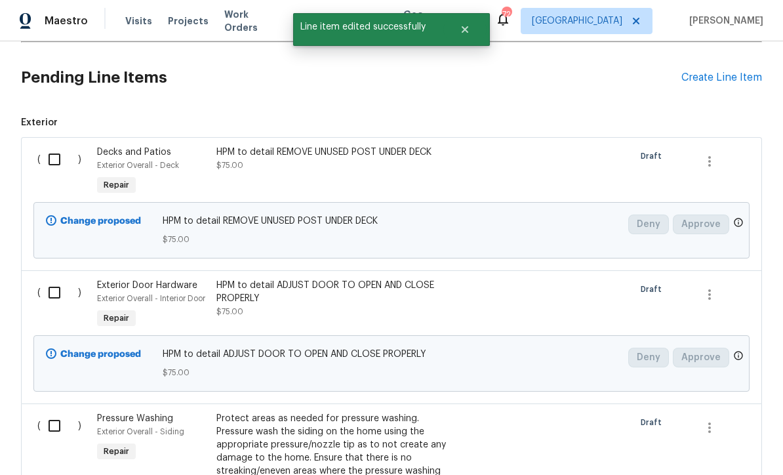
click at [55, 146] on input "checkbox" at bounding box center [59, 160] width 37 height 28
checkbox input "true"
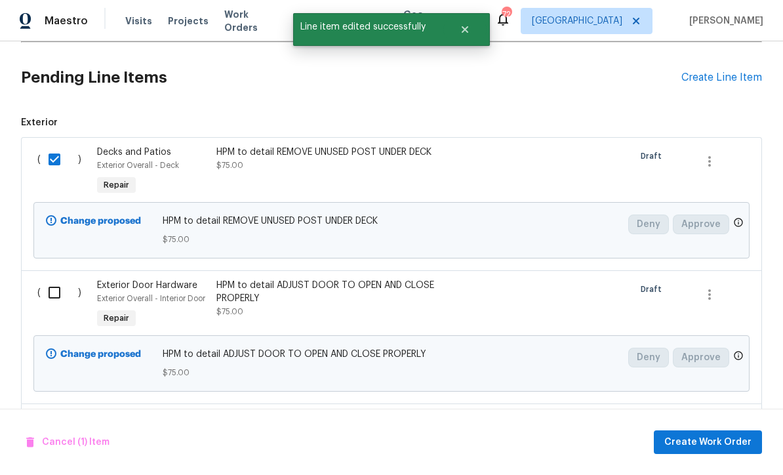
click at [55, 279] on input "checkbox" at bounding box center [59, 293] width 37 height 28
checkbox input "true"
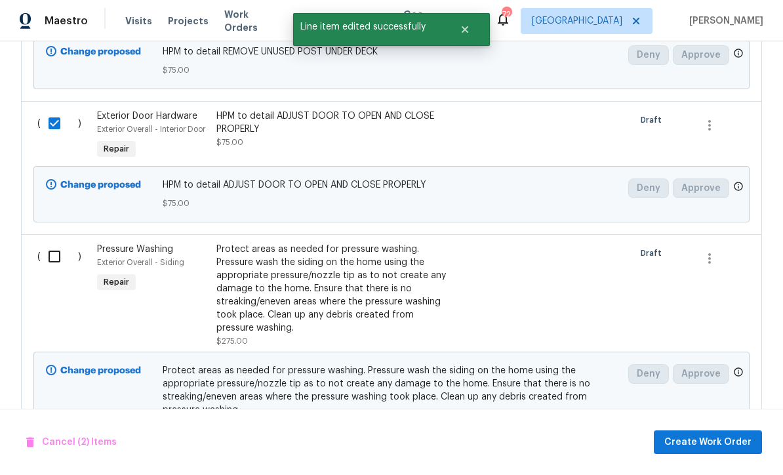
scroll to position [543, 0]
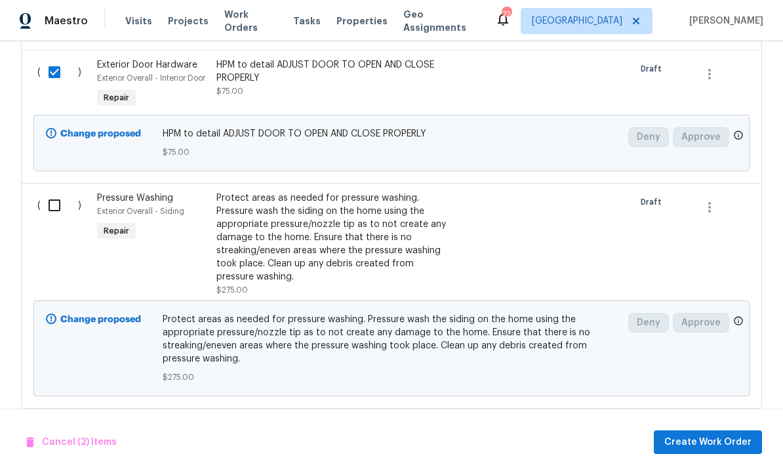
click at [50, 192] on input "checkbox" at bounding box center [59, 206] width 37 height 28
checkbox input "true"
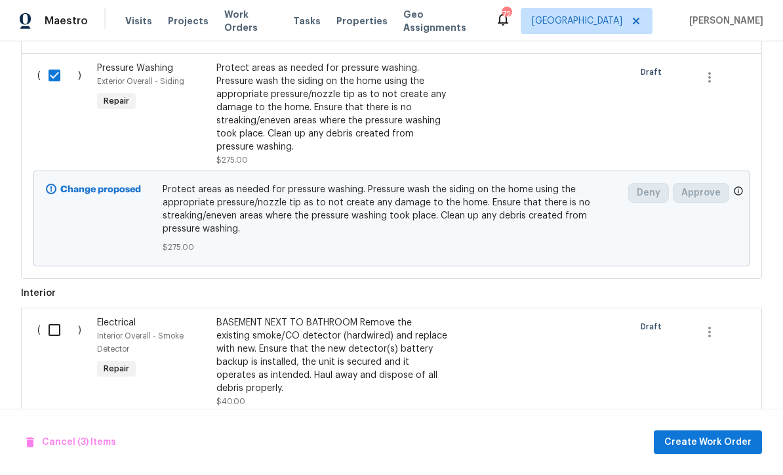
scroll to position [677, 0]
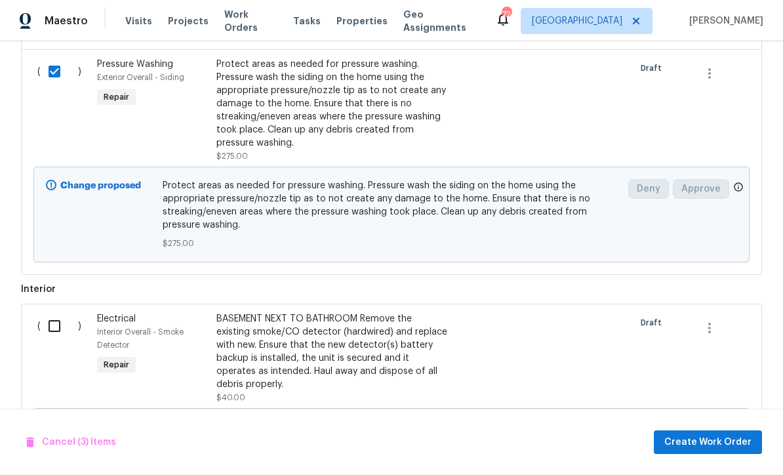
click at [53, 312] on input "checkbox" at bounding box center [59, 326] width 37 height 28
checkbox input "true"
click at [702, 430] on button "Create Work Order" at bounding box center [708, 442] width 108 height 24
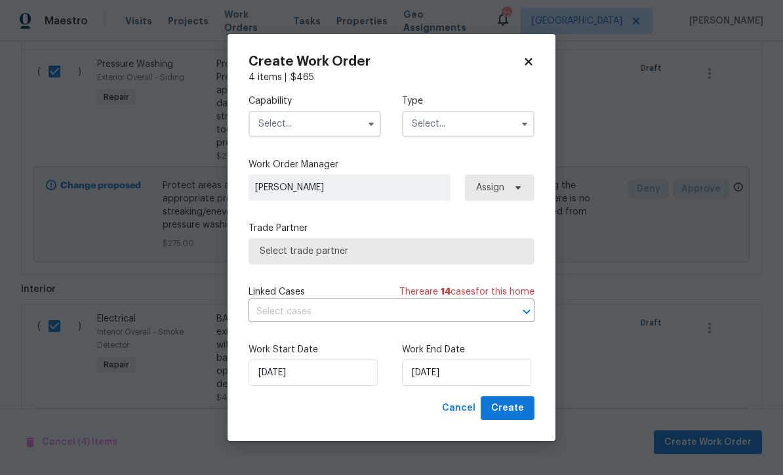
click at [281, 125] on input "text" at bounding box center [315, 124] width 133 height 26
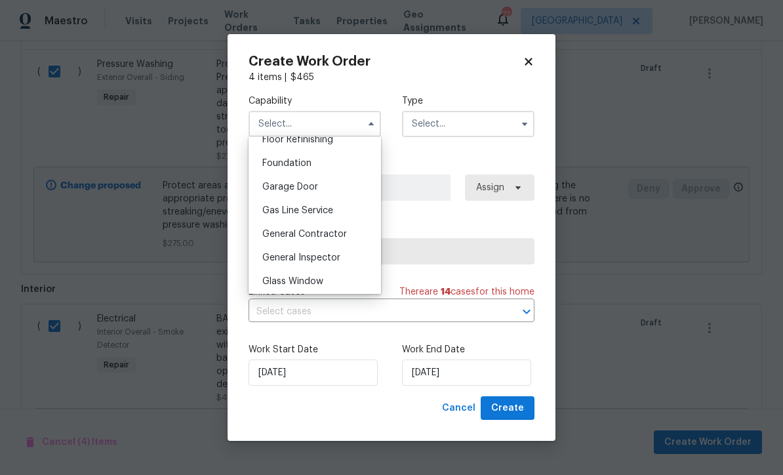
scroll to position [574, 0]
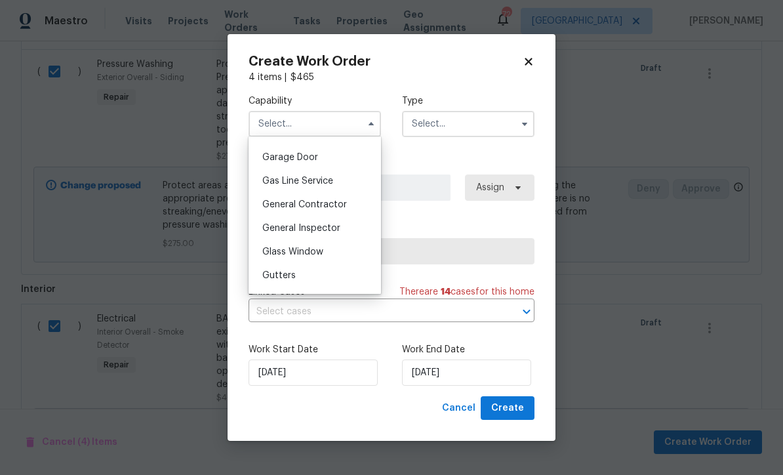
click at [293, 203] on span "General Contractor" at bounding box center [304, 204] width 85 height 9
type input "General Contractor"
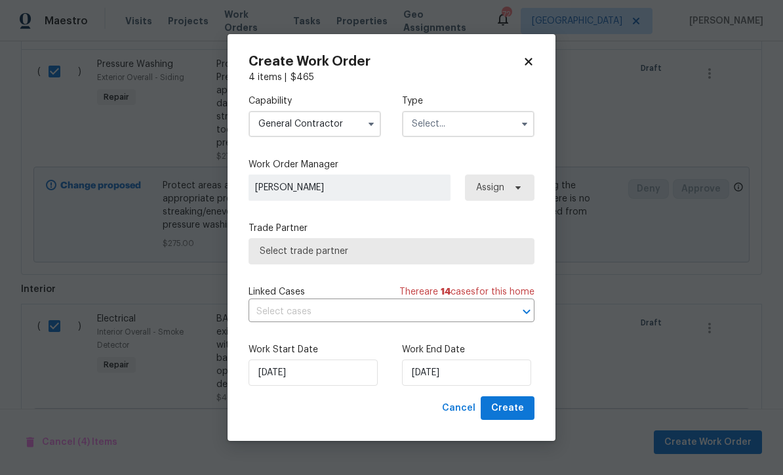
click at [421, 119] on input "text" at bounding box center [468, 124] width 133 height 26
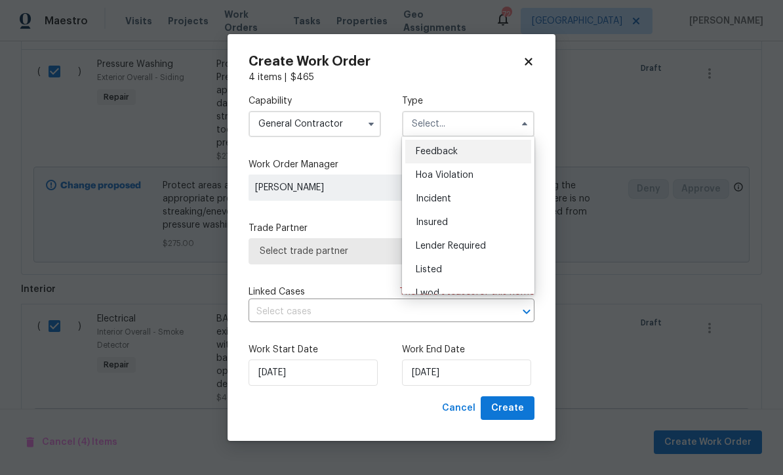
click at [424, 269] on span "Listed" at bounding box center [429, 269] width 26 height 9
type input "Listed"
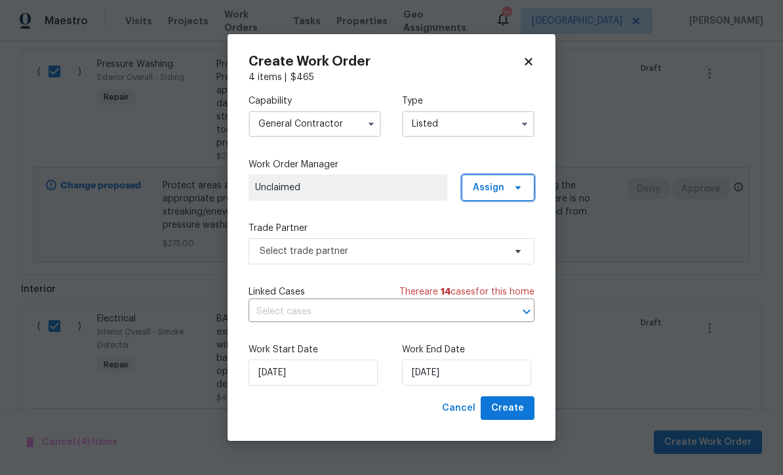
click at [488, 187] on span "Assign" at bounding box center [488, 187] width 31 height 13
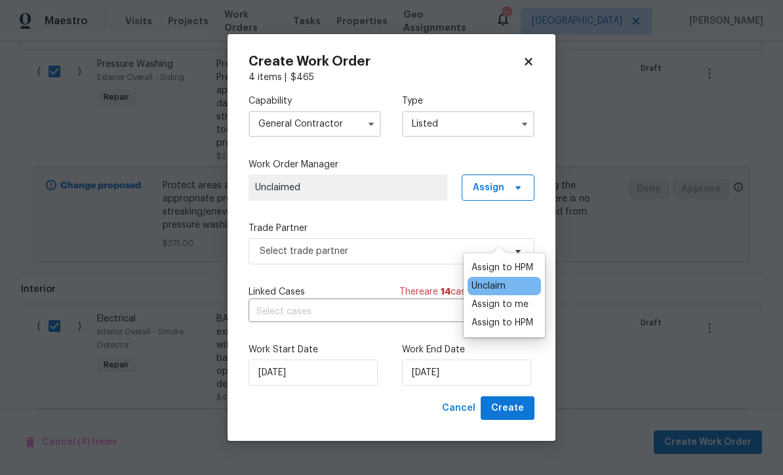
click at [480, 261] on div "Assign to HPM" at bounding box center [503, 267] width 62 height 13
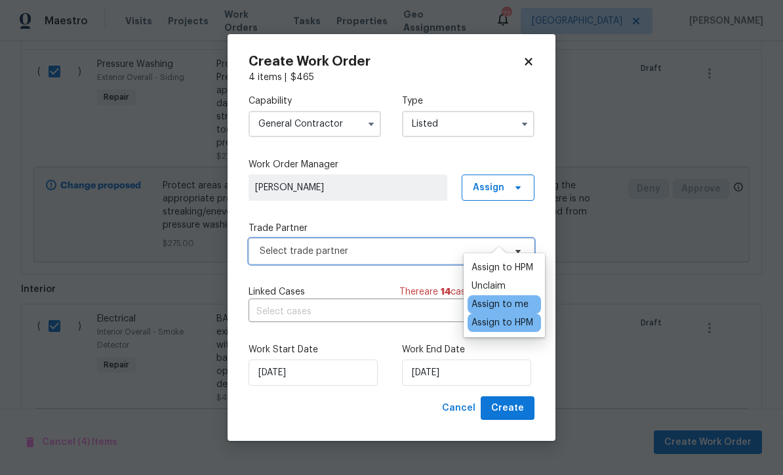
click at [277, 249] on span "Select trade partner" at bounding box center [382, 251] width 245 height 13
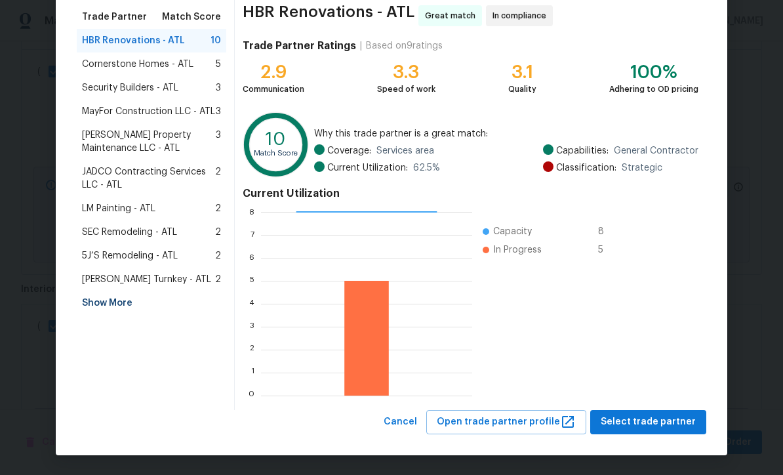
scroll to position [104, 0]
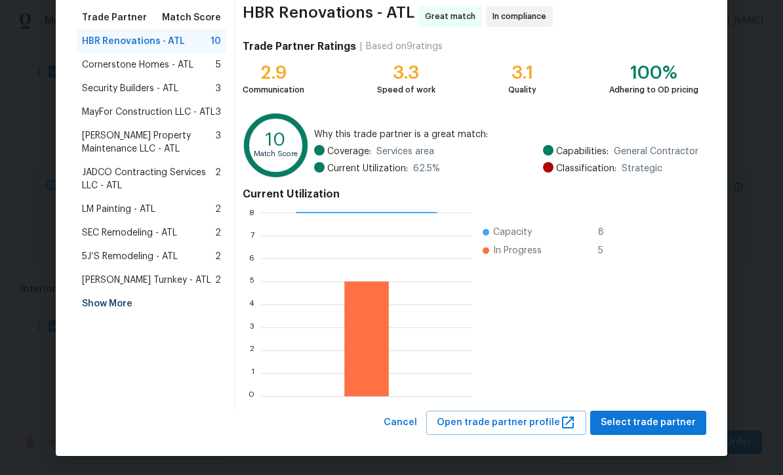
click at [98, 305] on div "Show More" at bounding box center [152, 304] width 150 height 24
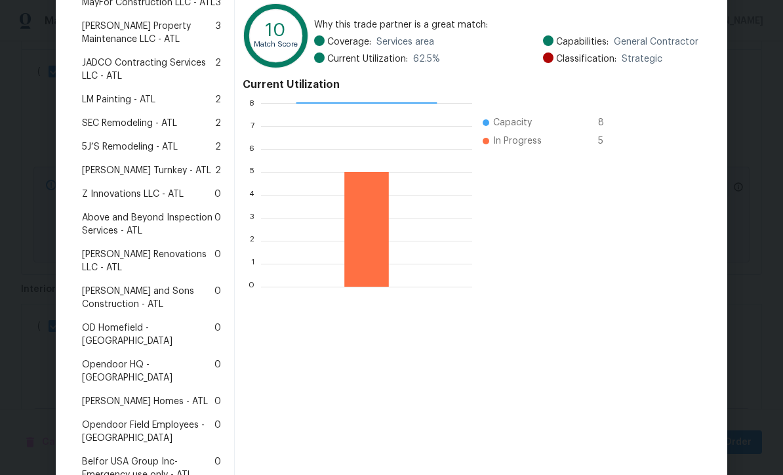
scroll to position [214, 0]
click at [148, 284] on span "[PERSON_NAME] and Sons Construction - ATL" at bounding box center [148, 297] width 133 height 26
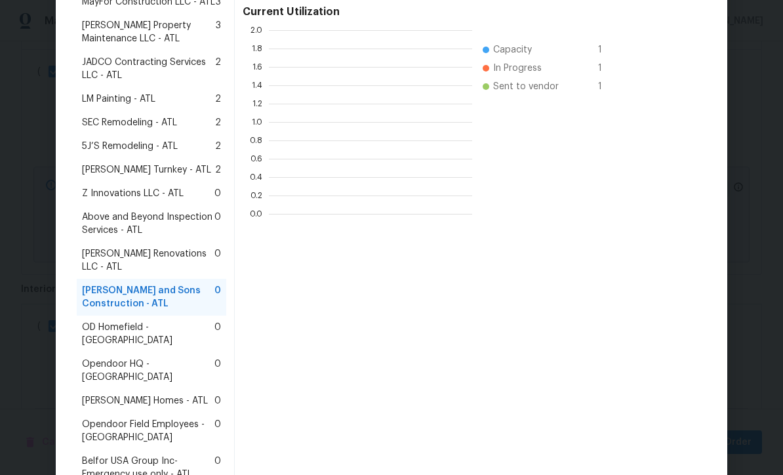
scroll to position [184, 203]
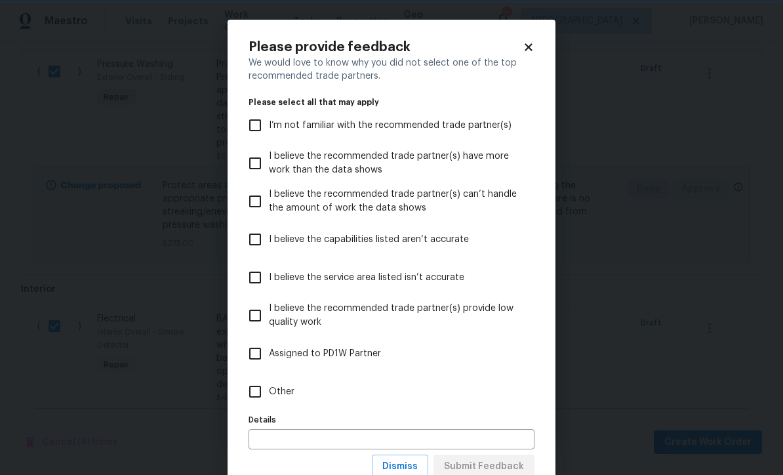
scroll to position [0, 0]
click at [250, 382] on input "Other" at bounding box center [255, 392] width 28 height 28
checkbox input "true"
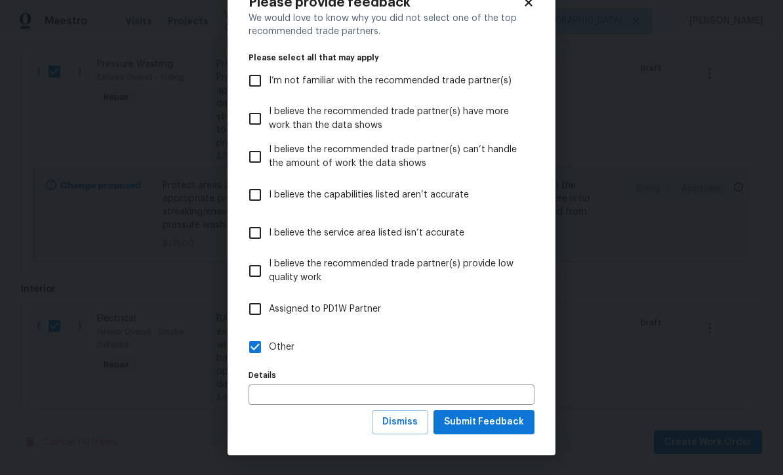
scroll to position [45, 0]
click at [478, 424] on span "Submit Feedback" at bounding box center [484, 422] width 80 height 16
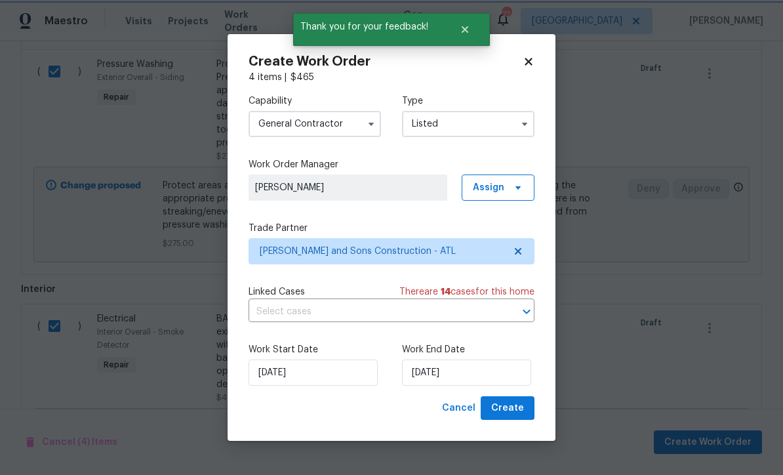
scroll to position [0, 0]
click at [416, 372] on input "[DATE]" at bounding box center [466, 373] width 129 height 26
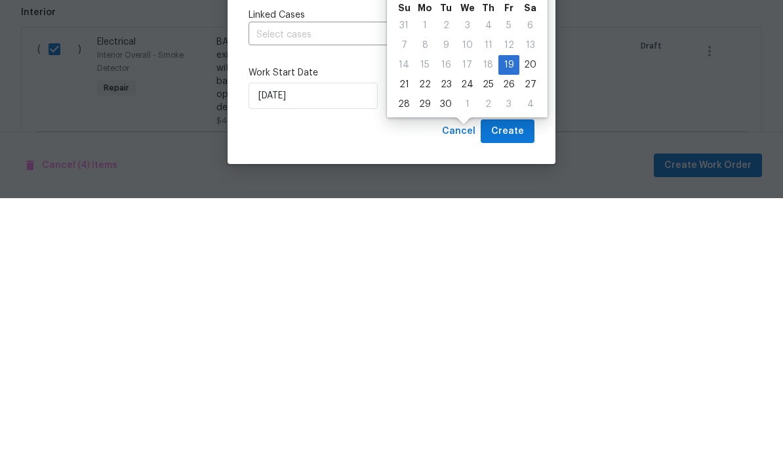
click at [466, 352] on div "24" at bounding box center [468, 361] width 22 height 18
type input "[DATE]"
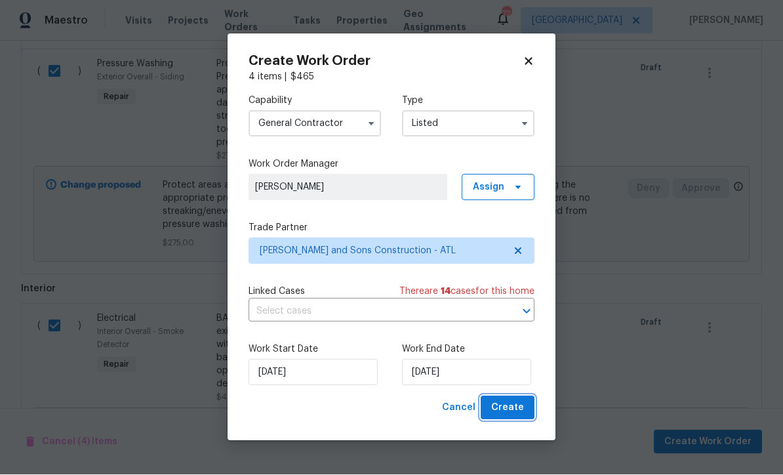
click at [504, 405] on span "Create" at bounding box center [507, 408] width 33 height 16
checkbox input "false"
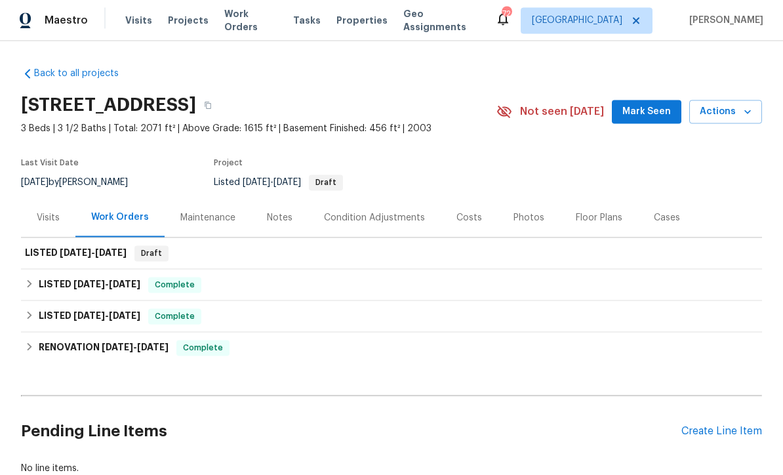
scroll to position [43, 0]
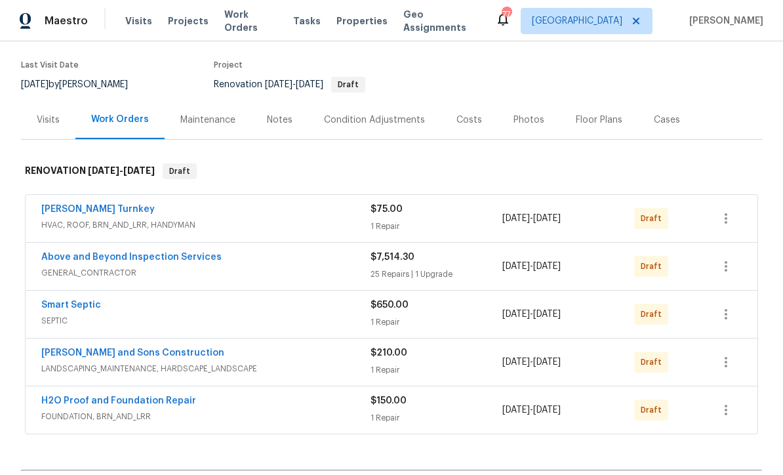
scroll to position [97, 0]
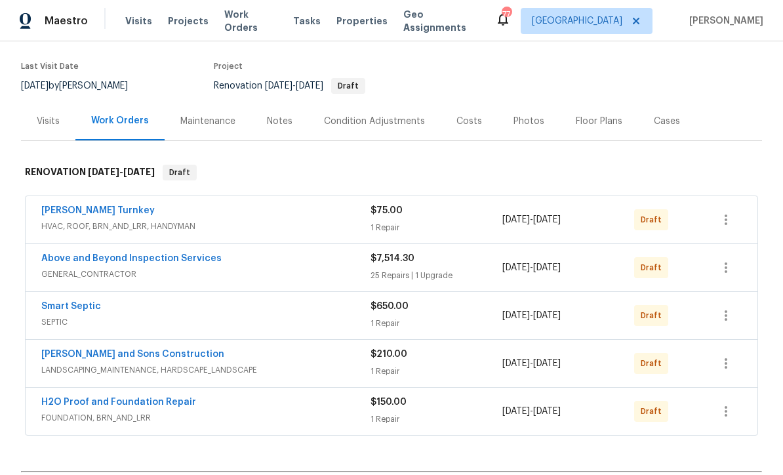
click at [91, 213] on link "Davis Turnkey" at bounding box center [97, 210] width 113 height 9
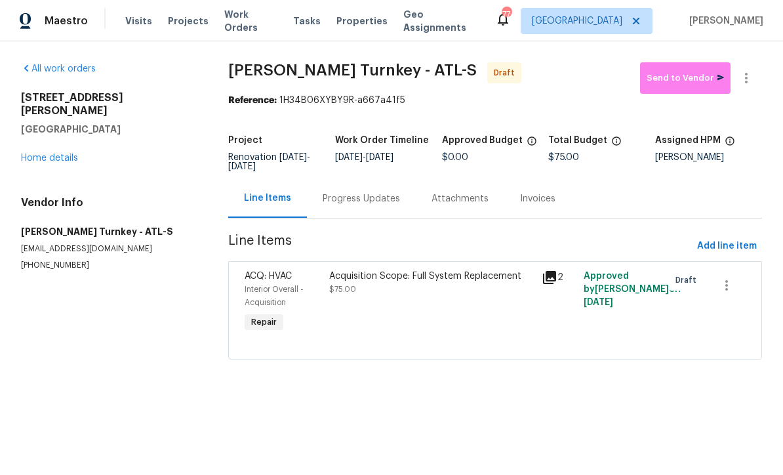
click at [57, 154] on link "Home details" at bounding box center [49, 158] width 57 height 9
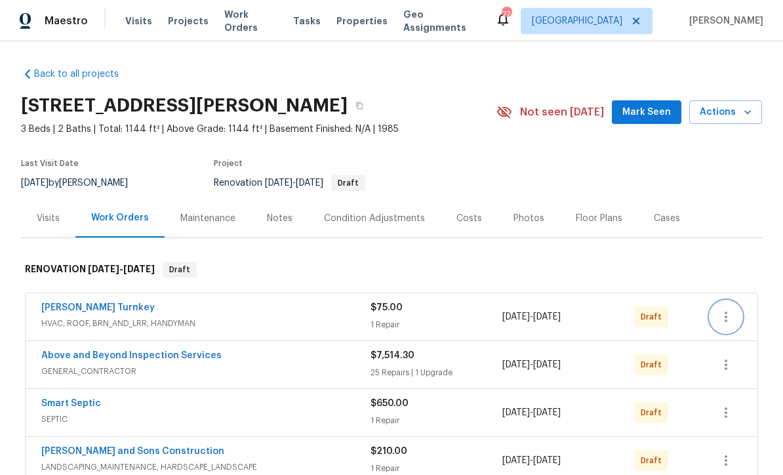
click at [724, 323] on icon "button" at bounding box center [726, 317] width 16 height 16
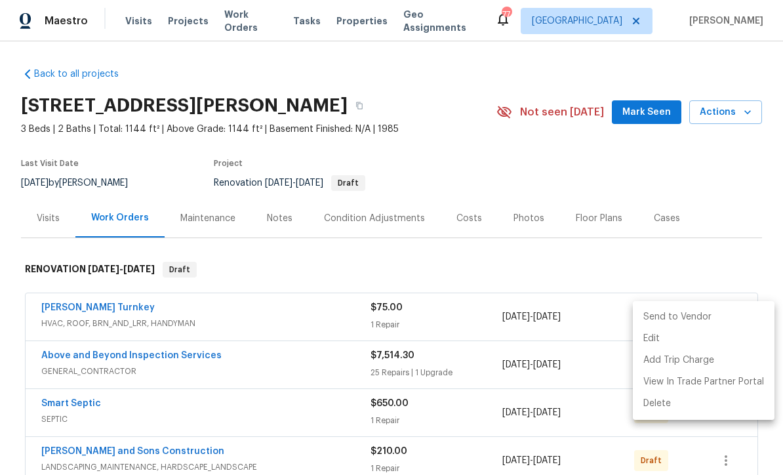
click at [724, 311] on li "Send to Vendor" at bounding box center [704, 317] width 142 height 22
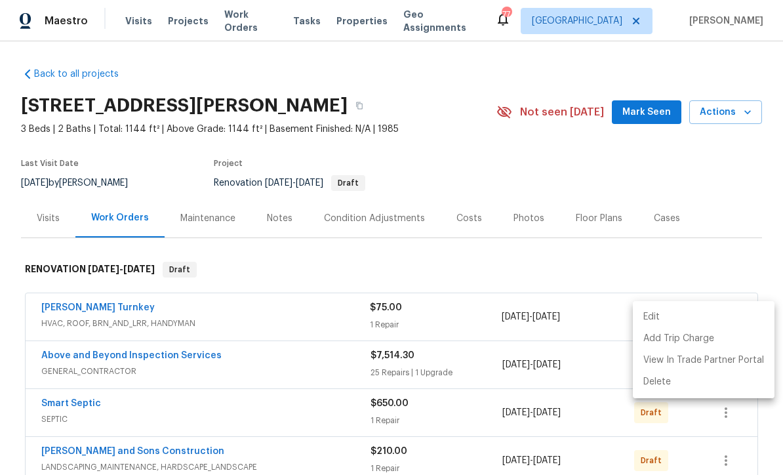
click at [741, 193] on div at bounding box center [391, 237] width 783 height 475
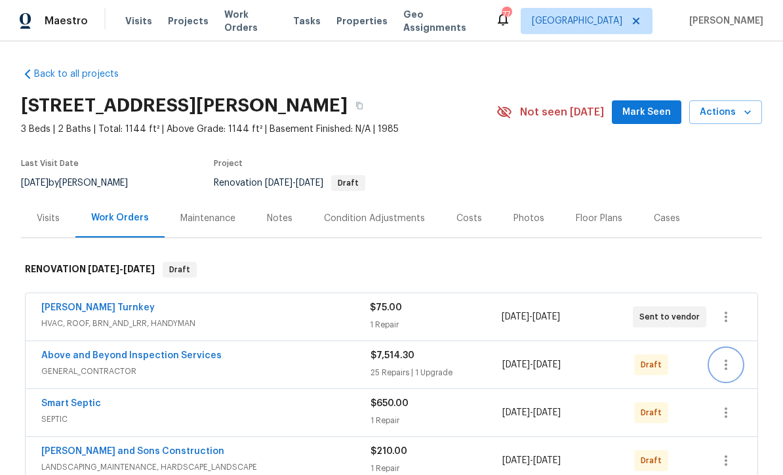
click at [730, 367] on icon "button" at bounding box center [726, 365] width 16 height 16
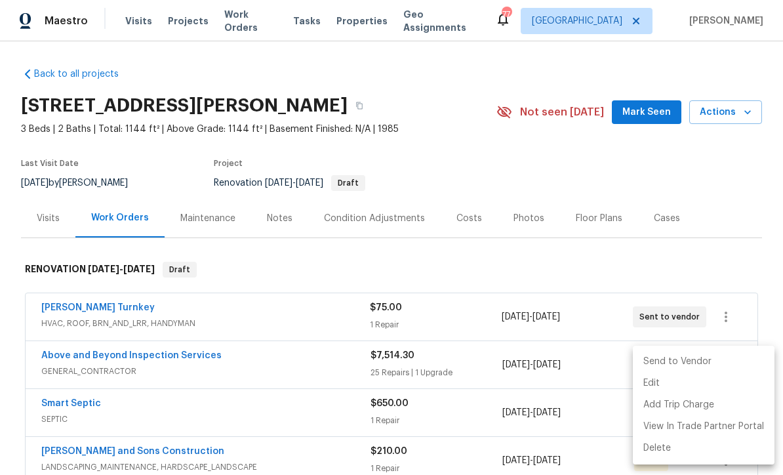
click at [714, 363] on li "Send to Vendor" at bounding box center [704, 362] width 142 height 22
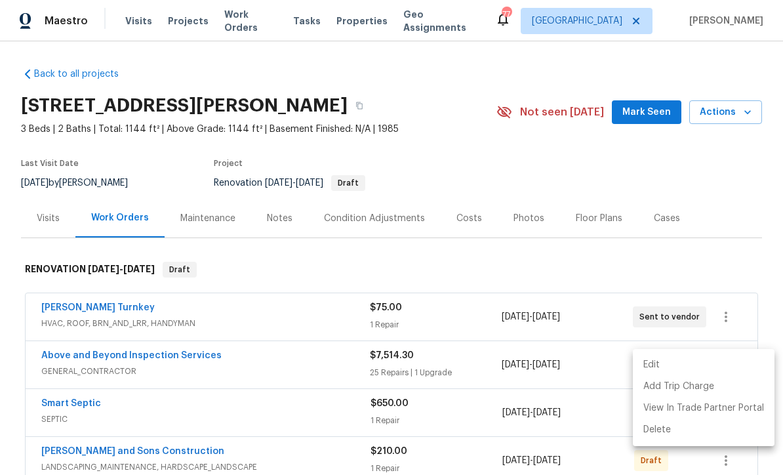
click at [731, 200] on div at bounding box center [391, 237] width 783 height 475
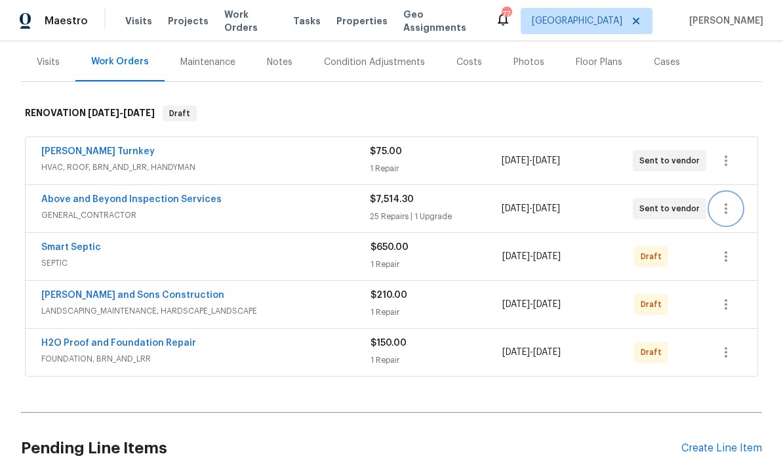
scroll to position [202, 0]
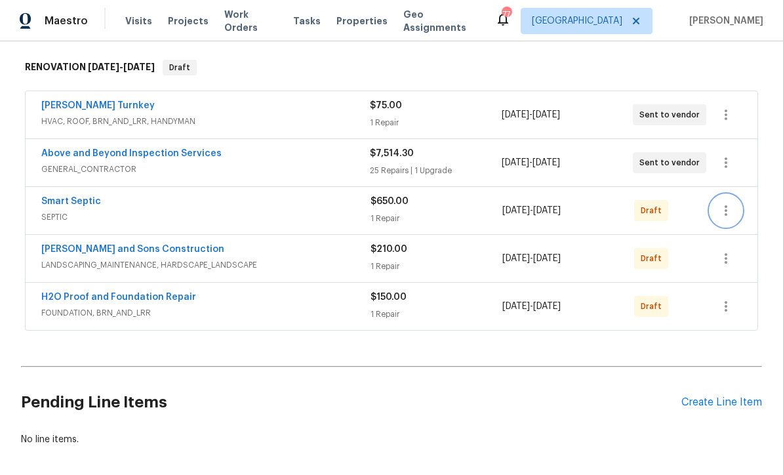
click at [730, 208] on icon "button" at bounding box center [726, 211] width 16 height 16
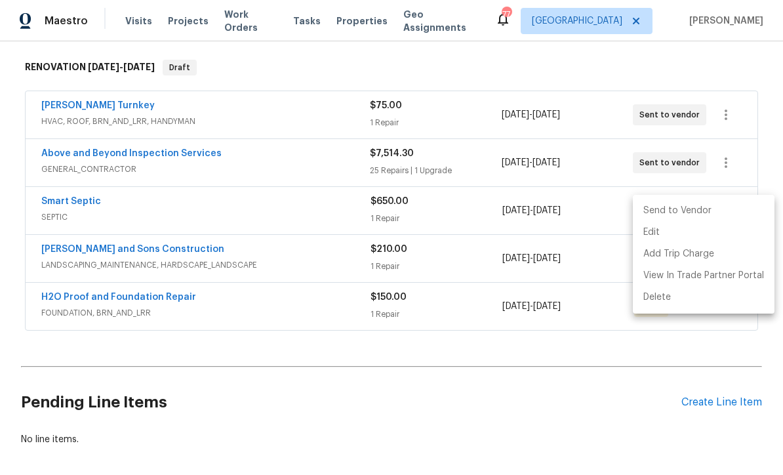
click at [724, 207] on li "Send to Vendor" at bounding box center [704, 211] width 142 height 22
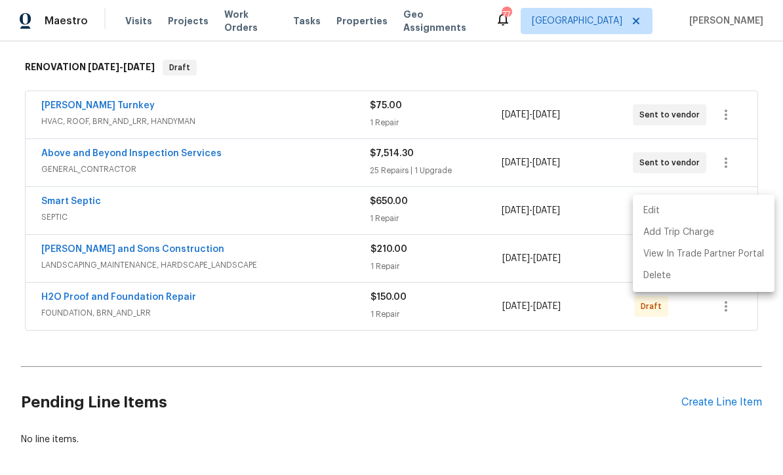
click at [760, 66] on div at bounding box center [391, 237] width 783 height 475
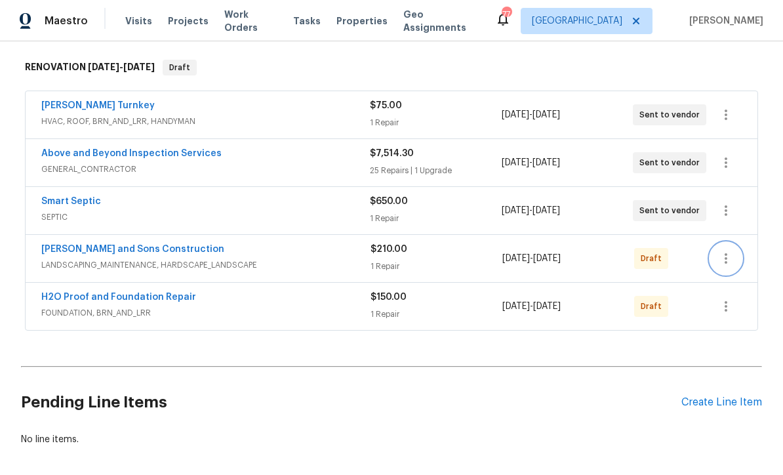
click at [729, 254] on icon "button" at bounding box center [726, 259] width 16 height 16
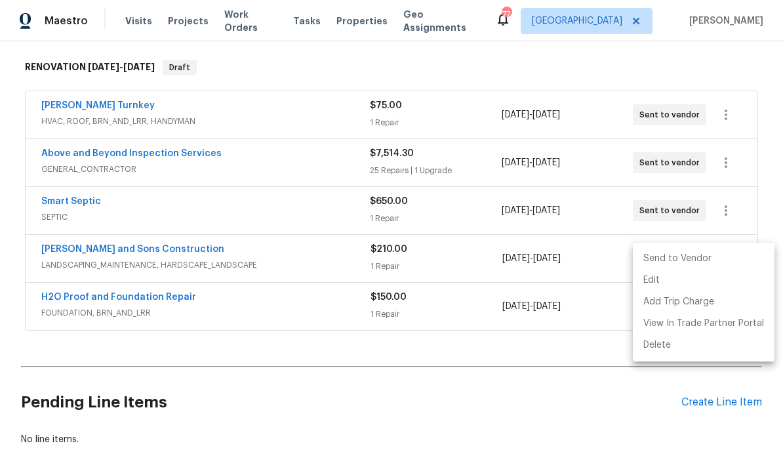
click at [721, 256] on li "Send to Vendor" at bounding box center [704, 259] width 142 height 22
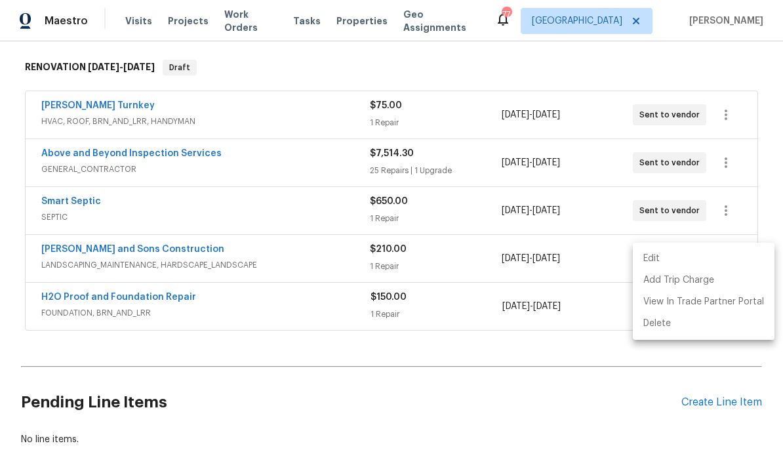
click at [744, 77] on div at bounding box center [391, 237] width 783 height 475
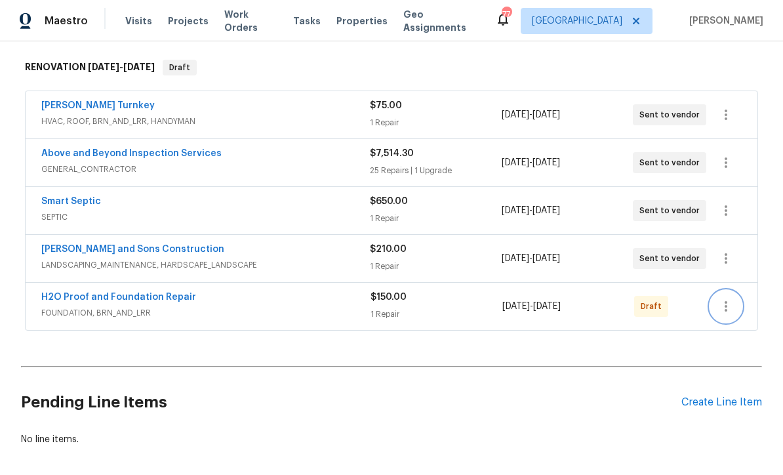
click at [726, 307] on icon "button" at bounding box center [726, 306] width 3 height 10
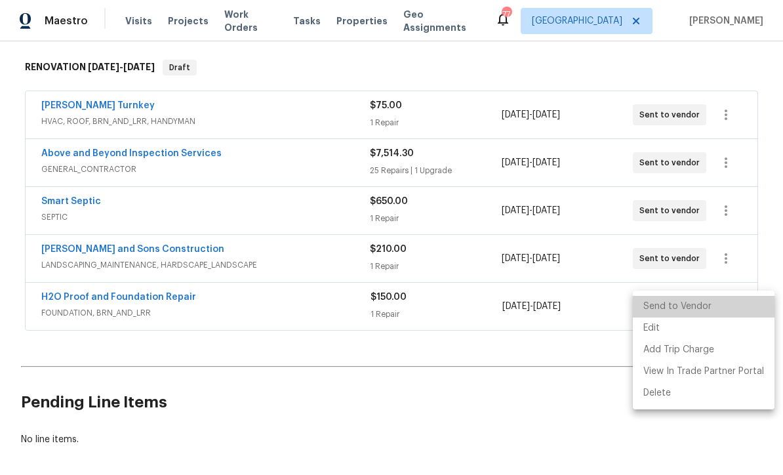
click at [718, 309] on li "Send to Vendor" at bounding box center [704, 307] width 142 height 22
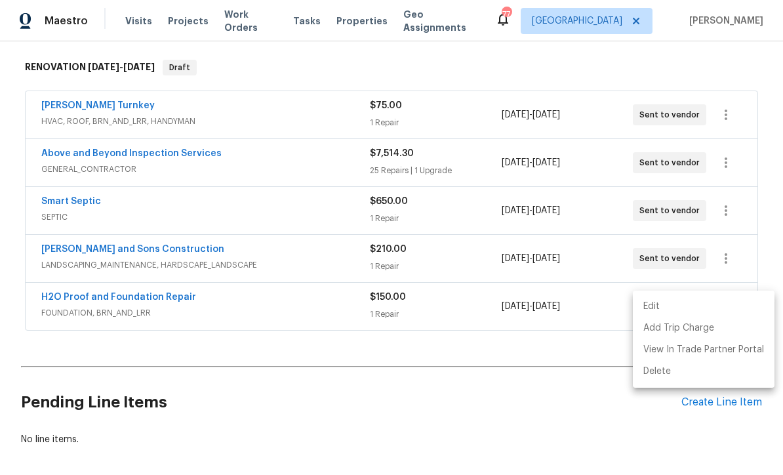
click at [733, 64] on div at bounding box center [391, 237] width 783 height 475
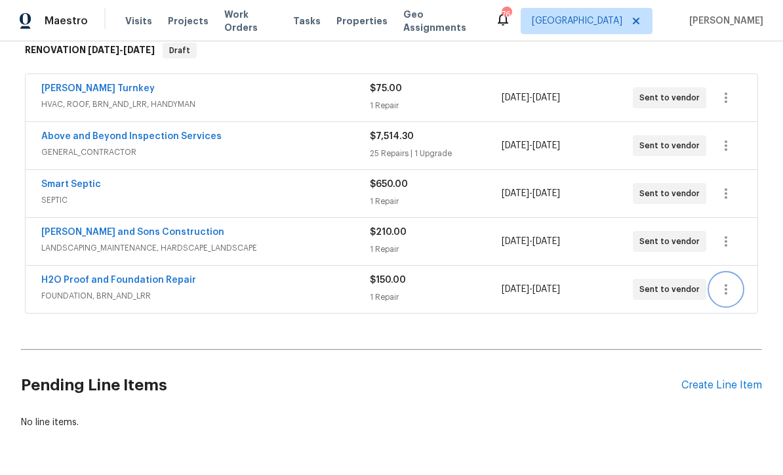
scroll to position [218, 0]
click at [175, 400] on h2 "Pending Line Items" at bounding box center [351, 386] width 661 height 61
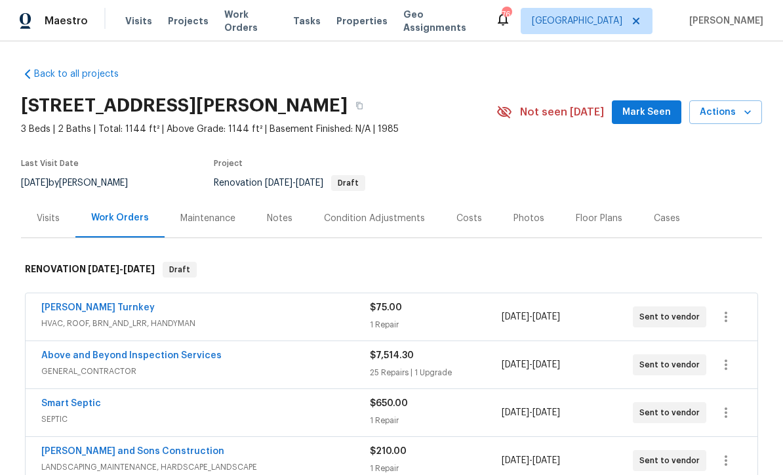
scroll to position [0, 0]
